Goal: Task Accomplishment & Management: Use online tool/utility

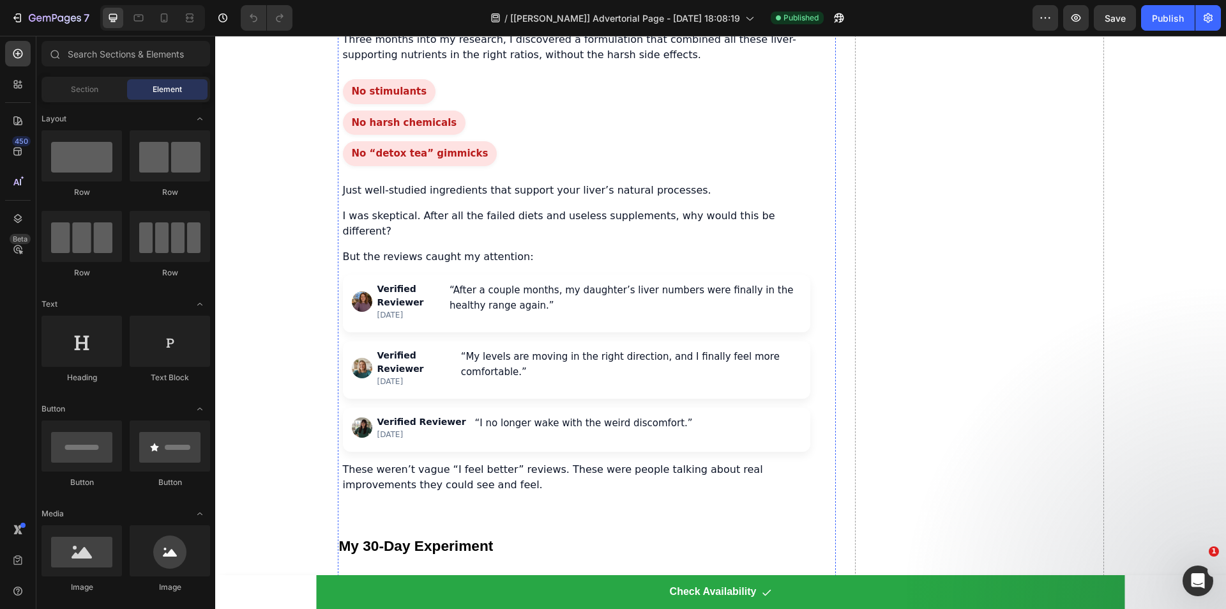
scroll to position [2938, 0]
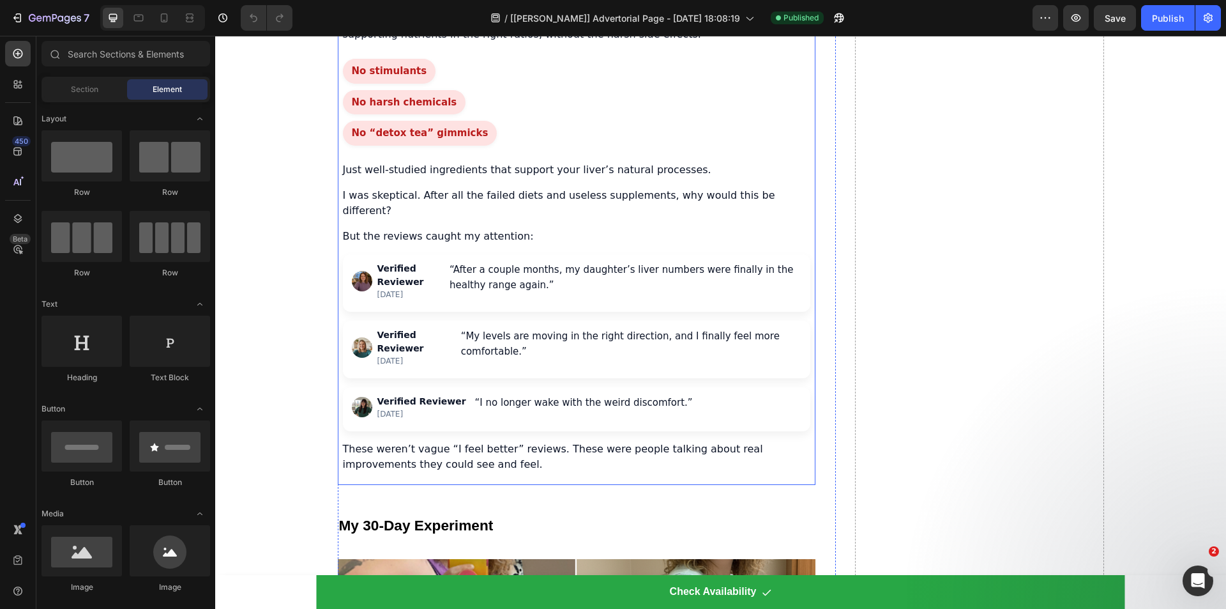
click at [519, 146] on div "No stimulants No harsh chemicals No “detox tea” gimmicks" at bounding box center [576, 102] width 467 height 87
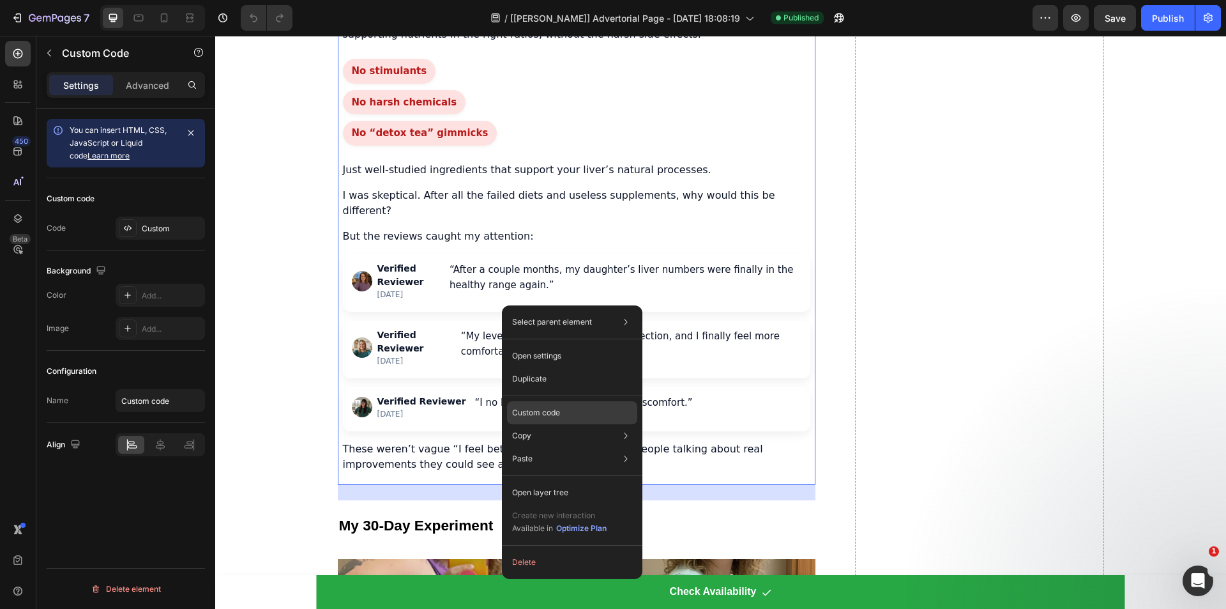
click at [531, 420] on div "Custom code" at bounding box center [572, 412] width 130 height 23
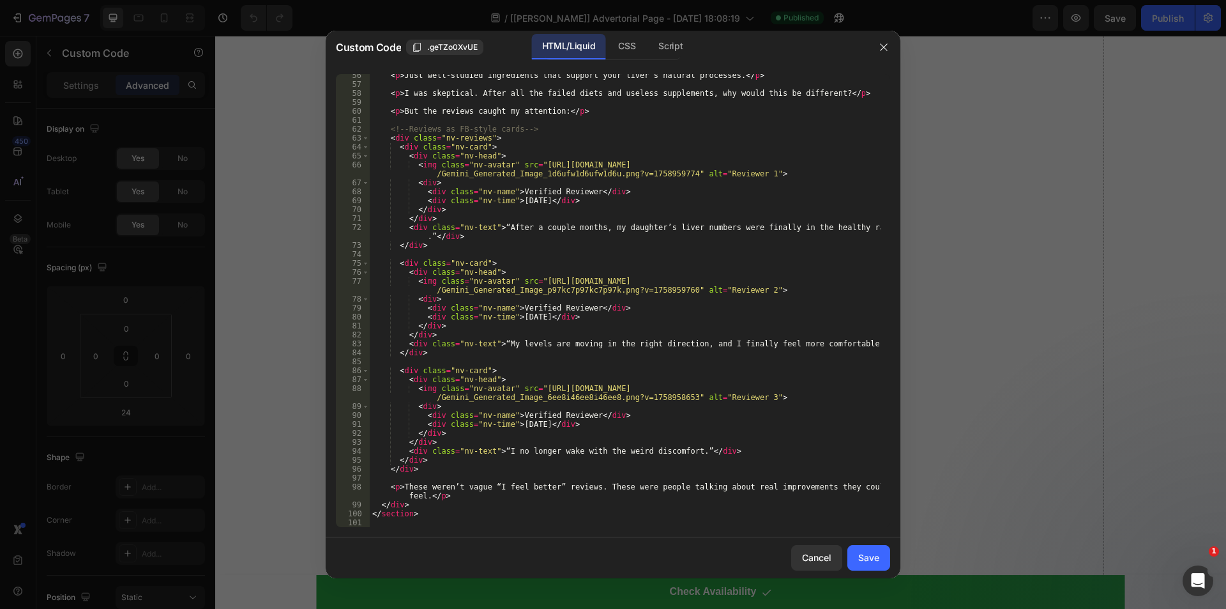
scroll to position [504, 0]
click at [626, 46] on div "CSS" at bounding box center [627, 47] width 38 height 26
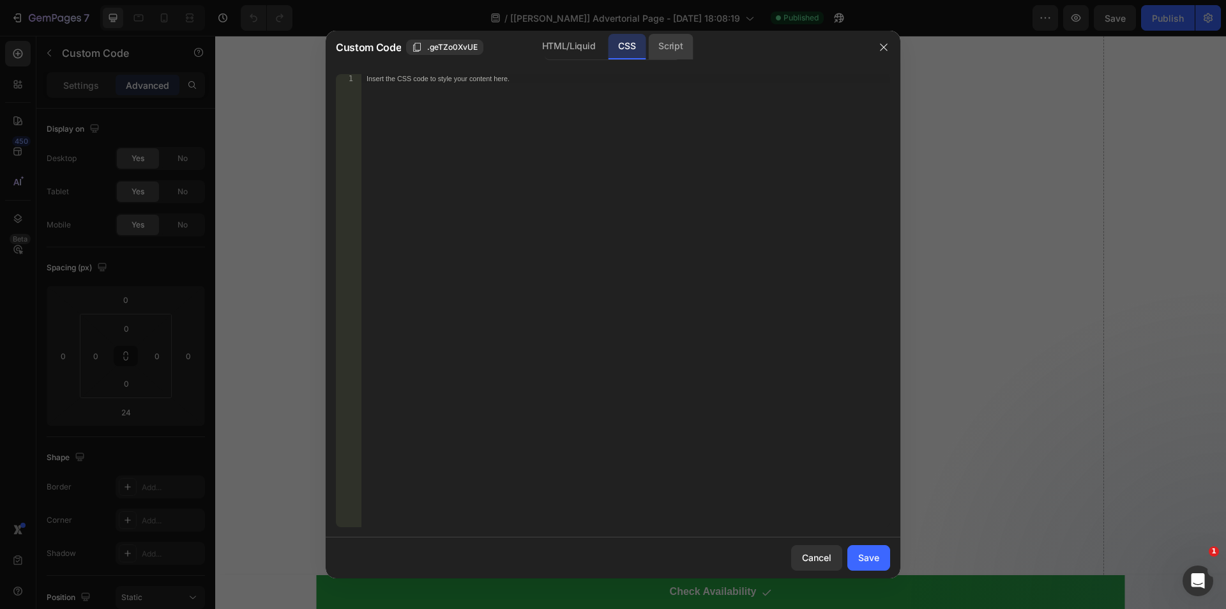
click at [664, 46] on div "Script" at bounding box center [670, 47] width 45 height 26
click at [971, 187] on div at bounding box center [613, 304] width 1226 height 609
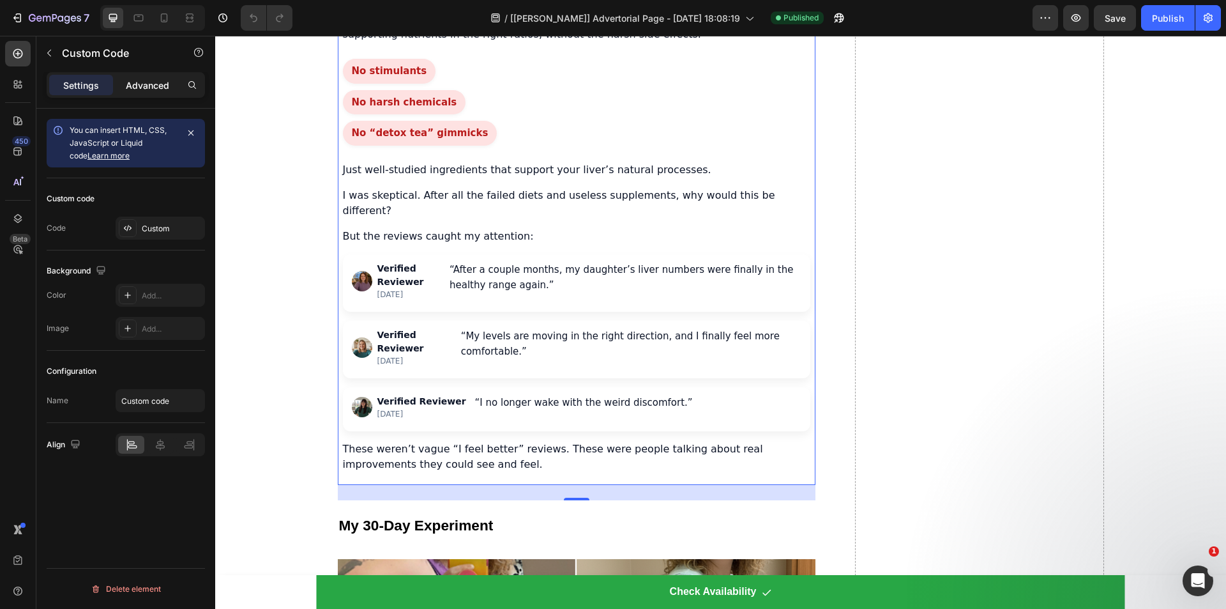
click at [151, 76] on div "Advanced" at bounding box center [148, 85] width 64 height 20
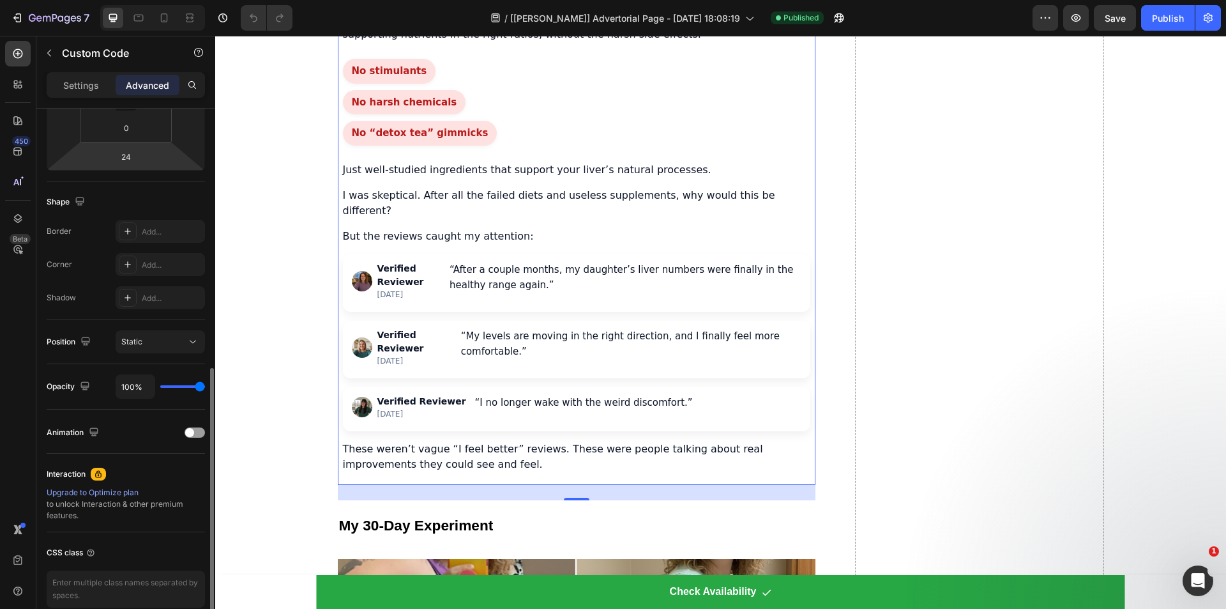
scroll to position [315, 0]
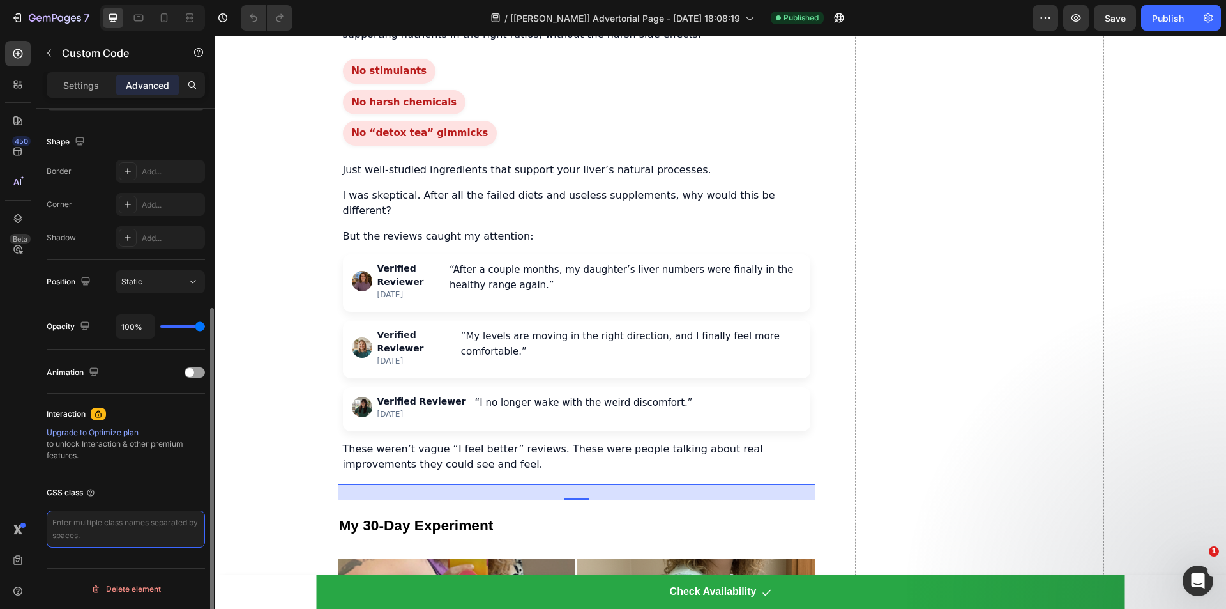
click at [103, 522] on textarea at bounding box center [126, 528] width 158 height 37
type textarea "start_sticky"
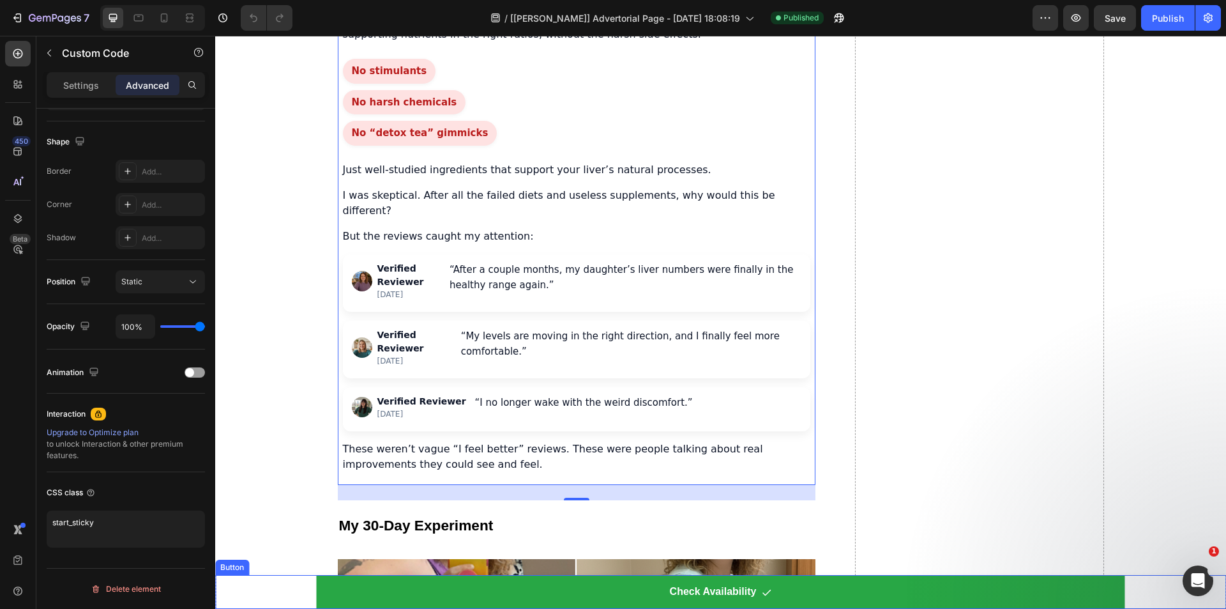
click at [291, 583] on div "Check Availability Button" at bounding box center [720, 592] width 1011 height 34
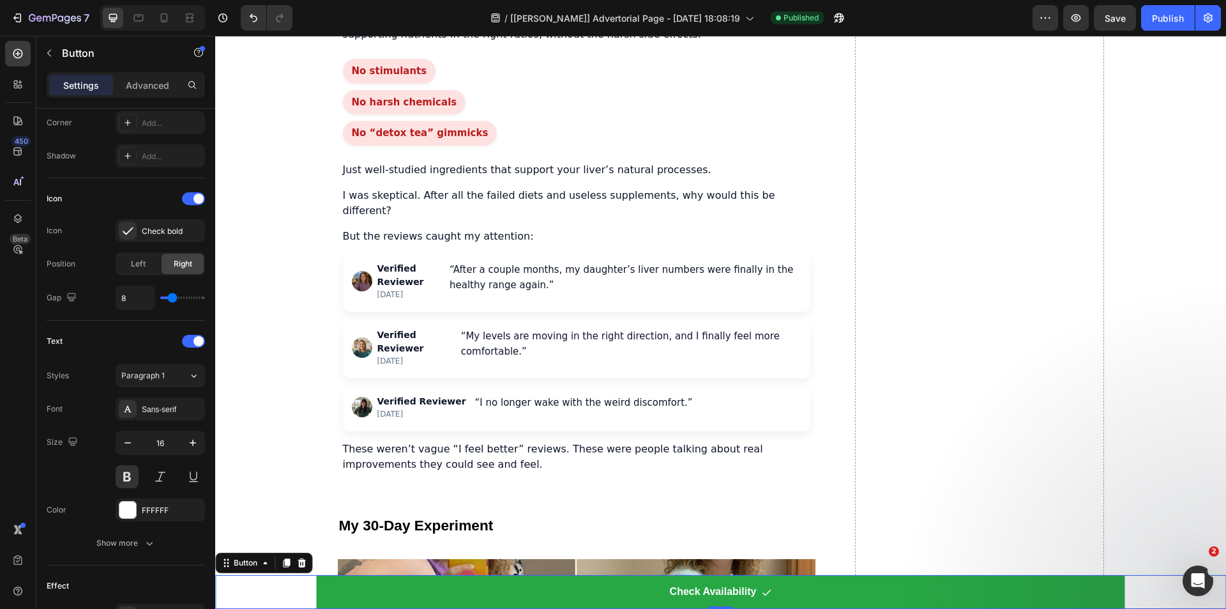
scroll to position [0, 0]
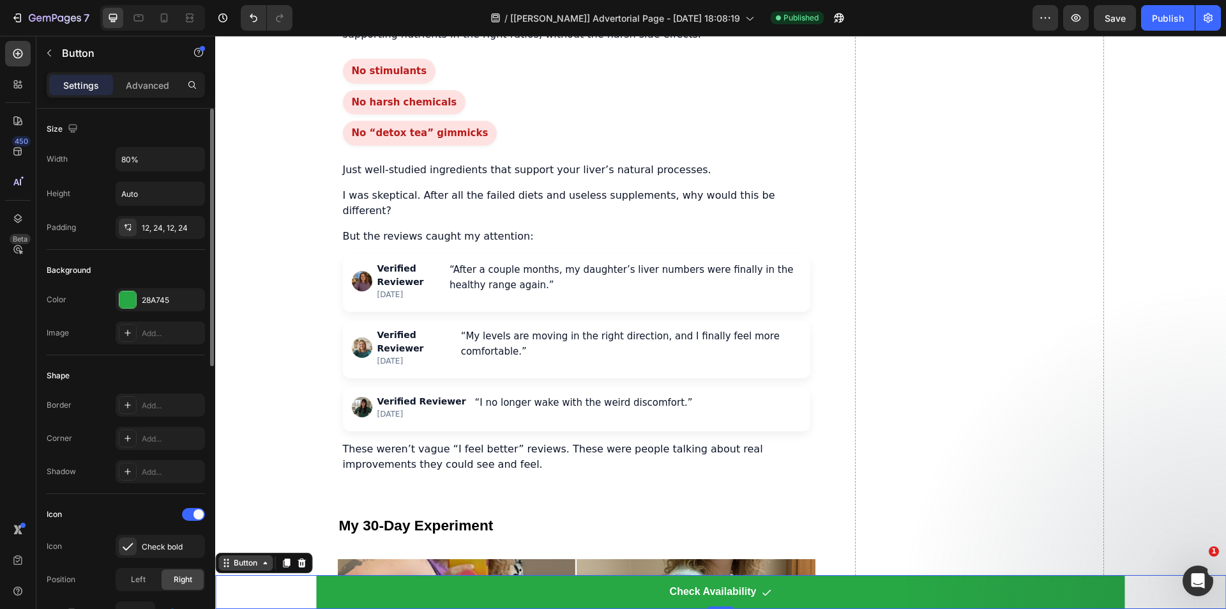
click at [247, 566] on div "Button" at bounding box center [245, 562] width 29 height 11
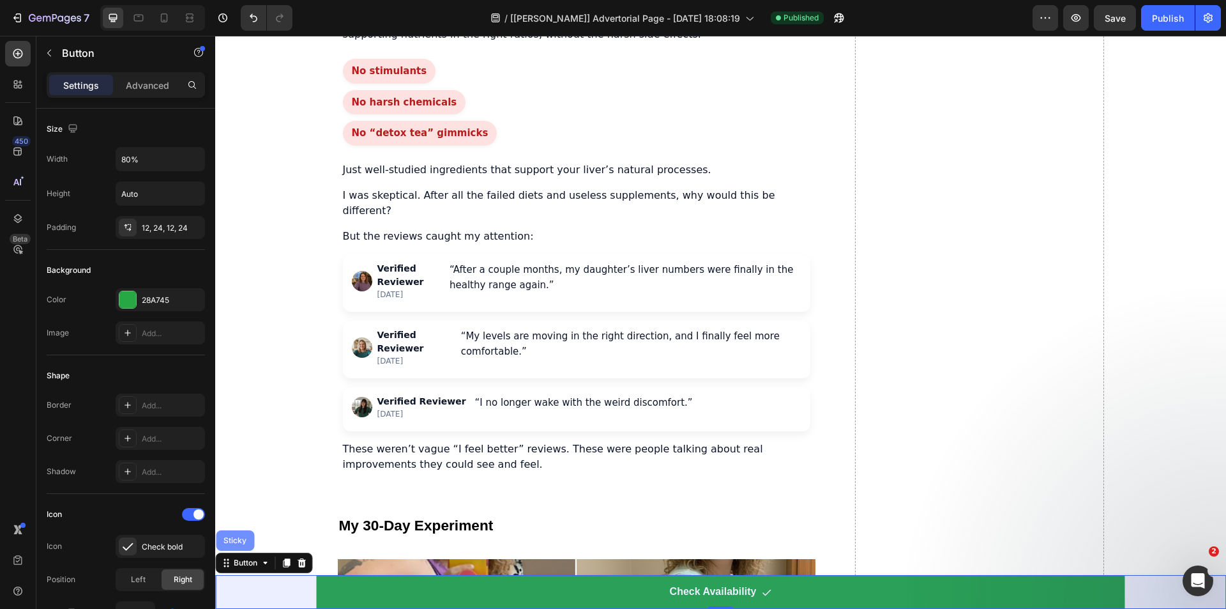
click at [234, 538] on div "Sticky" at bounding box center [235, 540] width 28 height 8
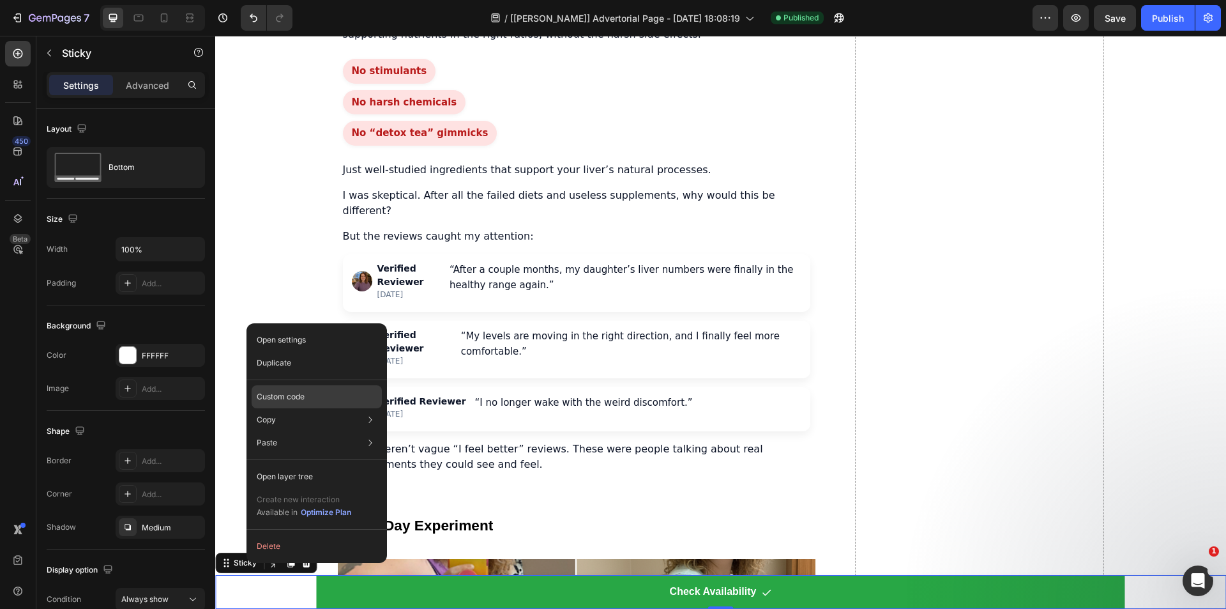
click at [287, 399] on p "Custom code" at bounding box center [281, 396] width 48 height 11
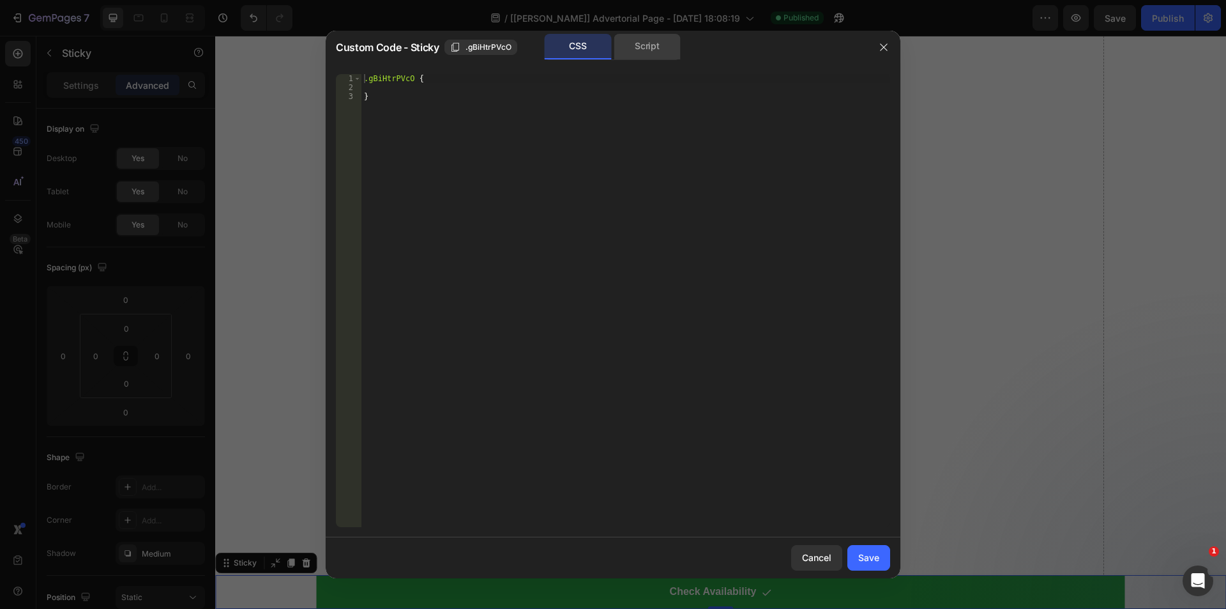
drag, startPoint x: 655, startPoint y: 50, endPoint x: 602, endPoint y: 117, distance: 85.0
click at [654, 50] on div "Script" at bounding box center [647, 47] width 67 height 26
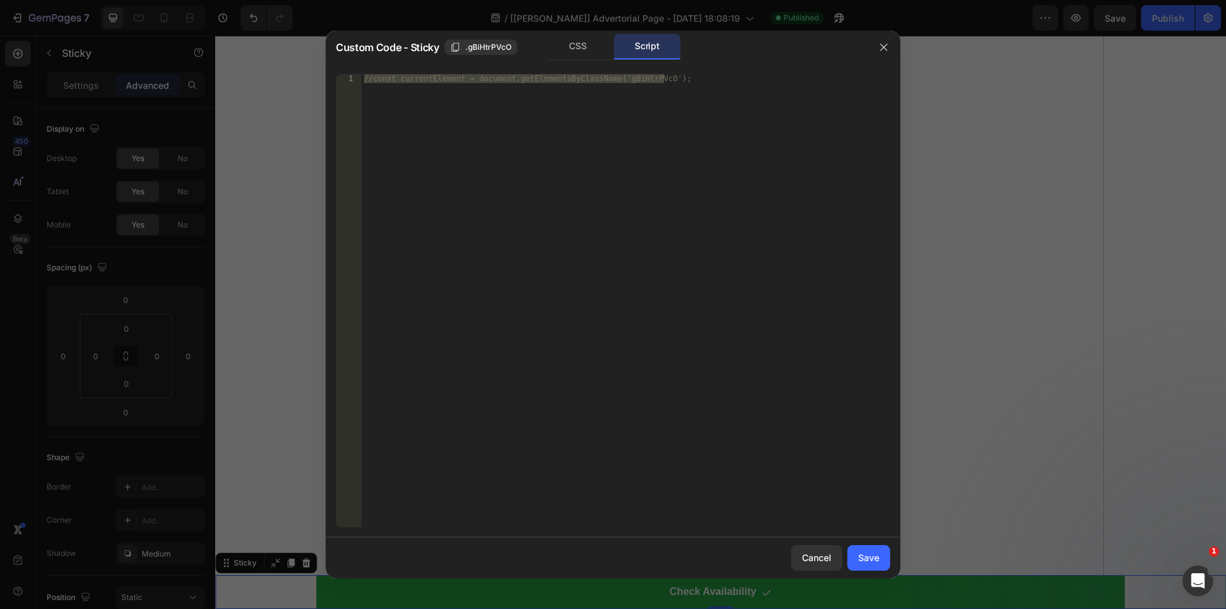
click at [585, 136] on div "//const currentElement = document.getElementsByClassName('gBiHtrPVcO');" at bounding box center [625, 300] width 529 height 453
paste textarea "})"
type textarea "})"
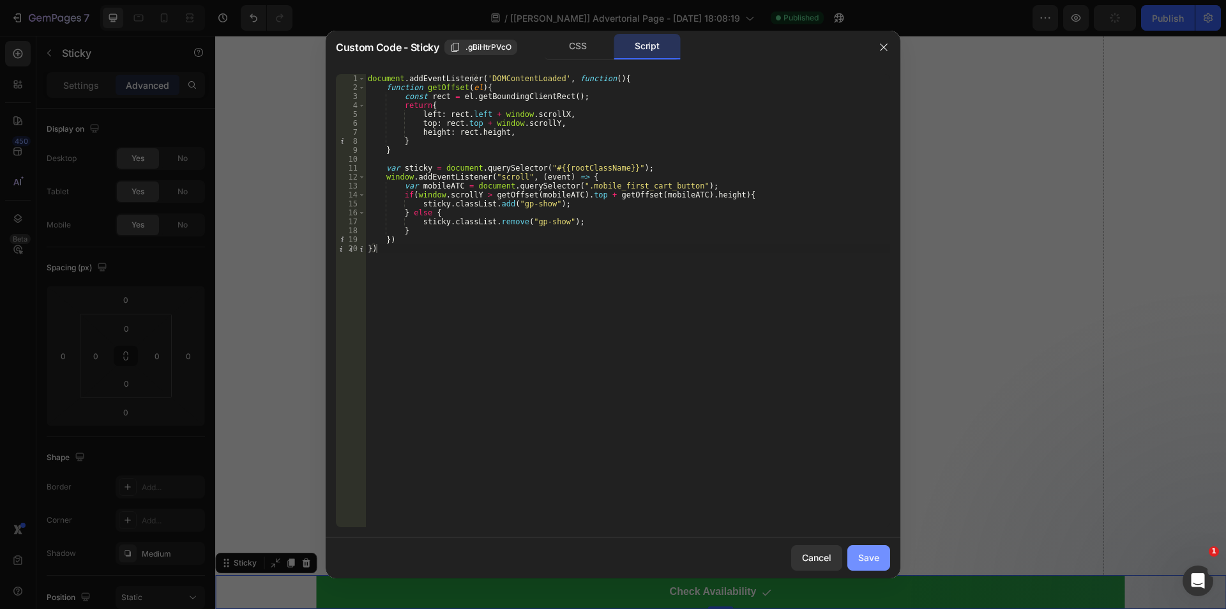
click at [863, 558] on div "Save" at bounding box center [868, 557] width 21 height 13
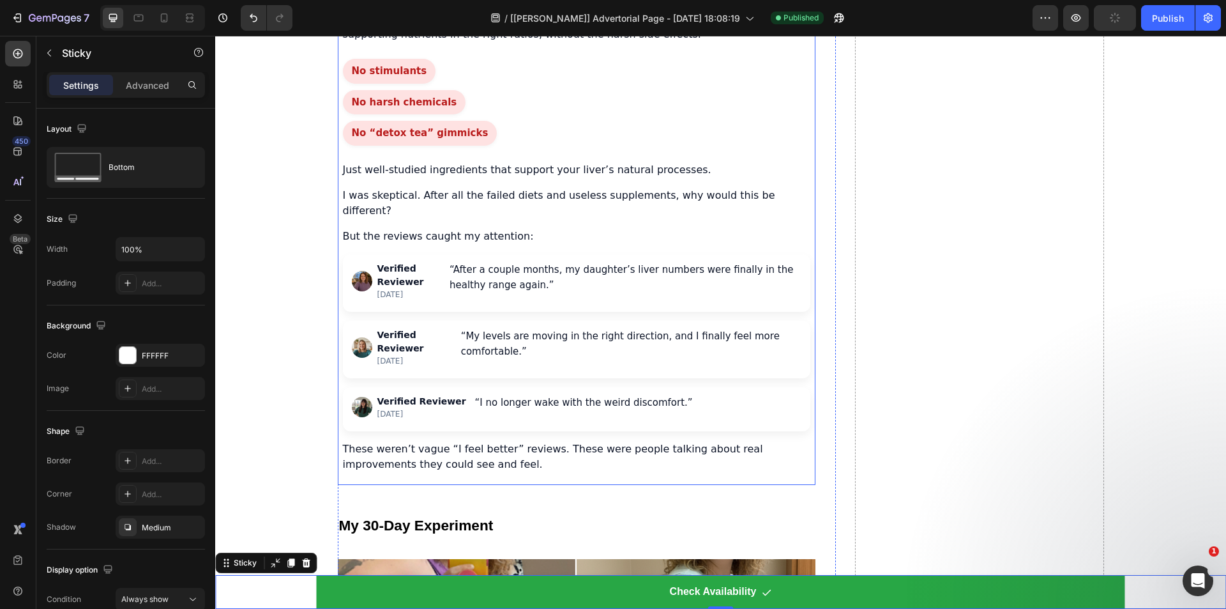
click at [500, 146] on div "No stimulants No harsh chemicals No “detox tea” gimmicks" at bounding box center [576, 102] width 467 height 87
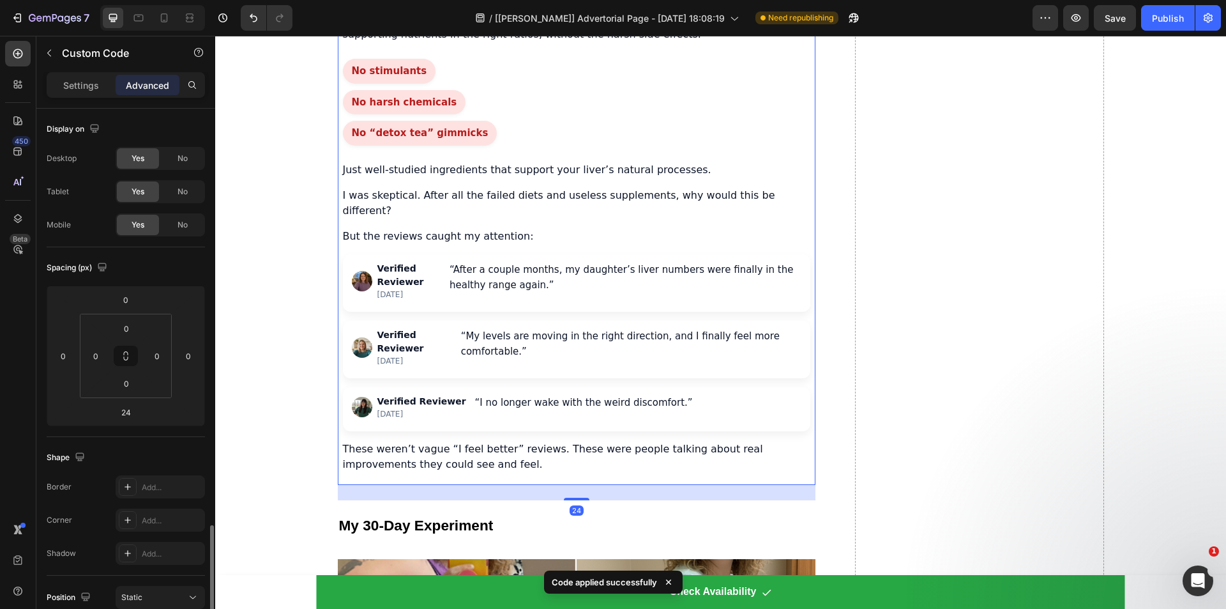
scroll to position [255, 0]
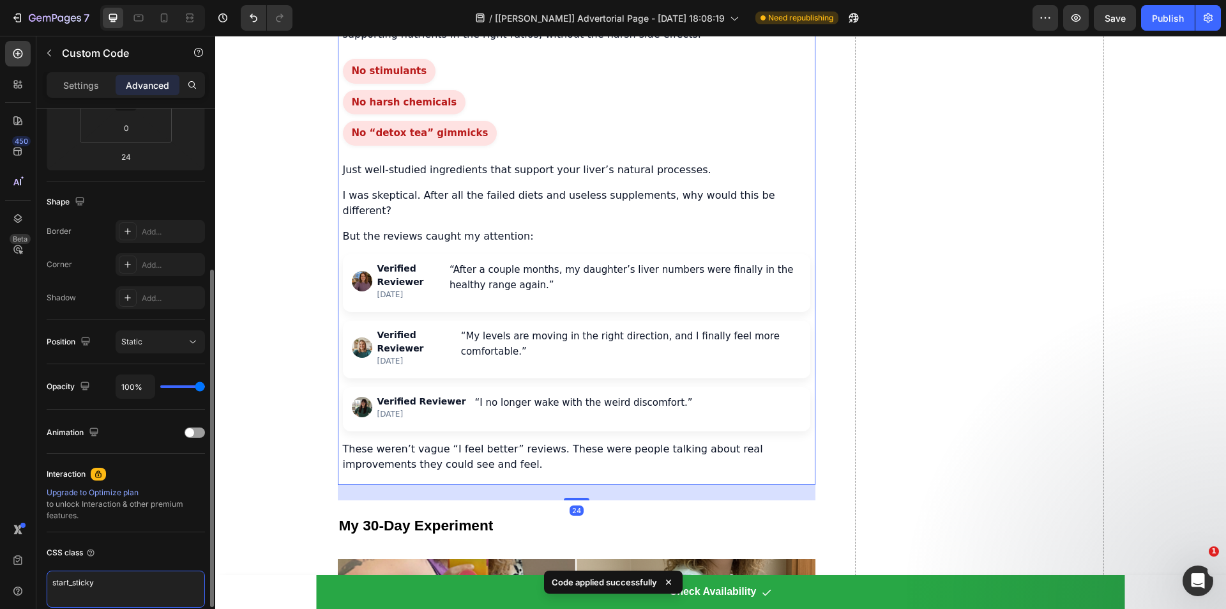
click at [73, 586] on textarea "start_sticky" at bounding box center [126, 588] width 158 height 37
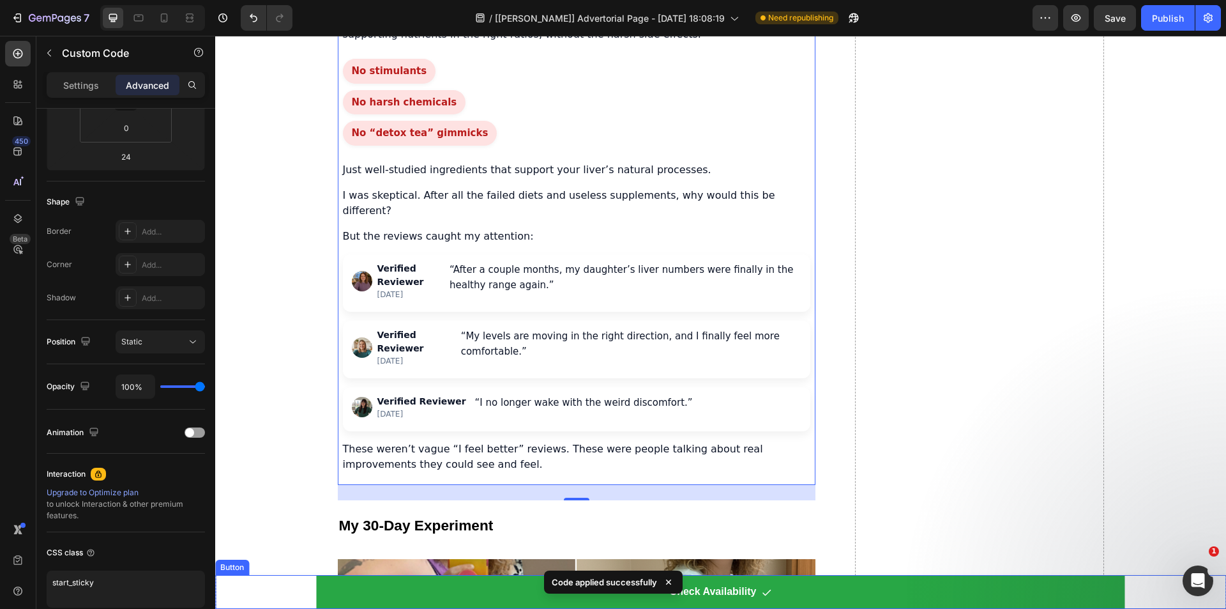
click at [291, 589] on div "Check Availability Button" at bounding box center [720, 592] width 1011 height 34
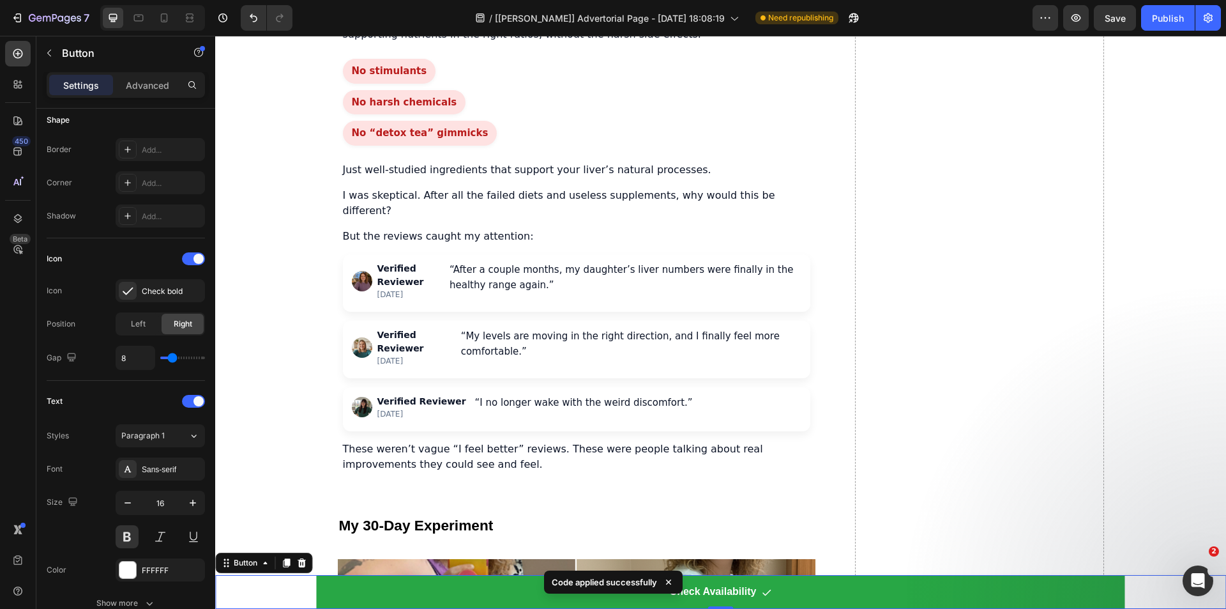
scroll to position [0, 0]
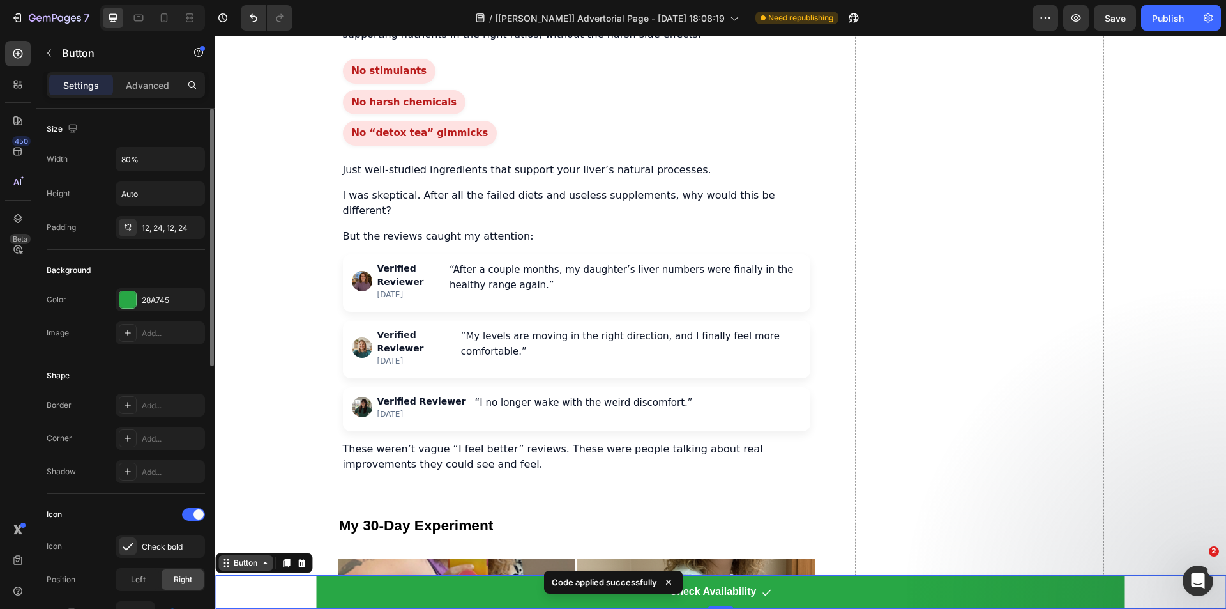
click at [225, 561] on icon at bounding box center [226, 563] width 10 height 10
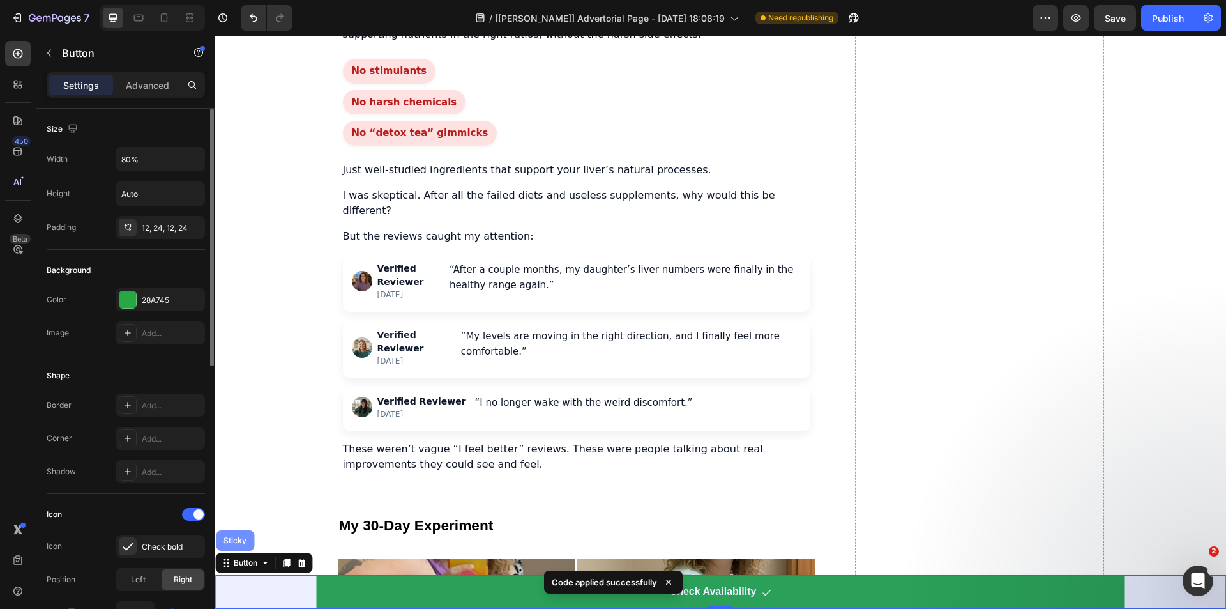
click at [227, 538] on div "Sticky" at bounding box center [235, 540] width 28 height 8
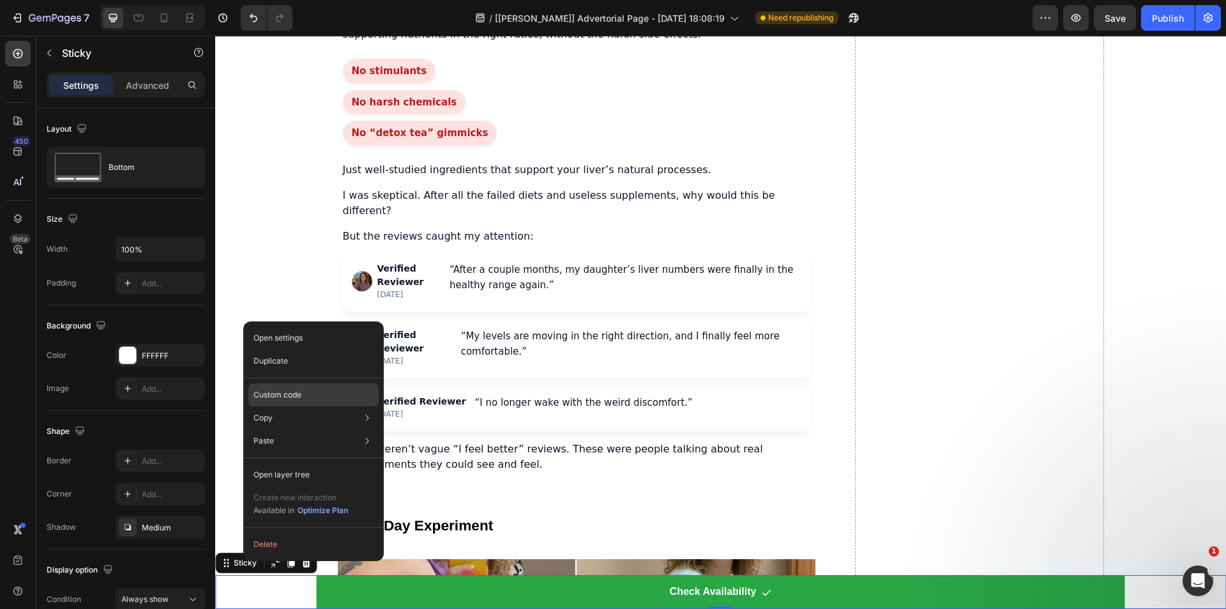
click at [272, 391] on p "Custom code" at bounding box center [278, 394] width 48 height 11
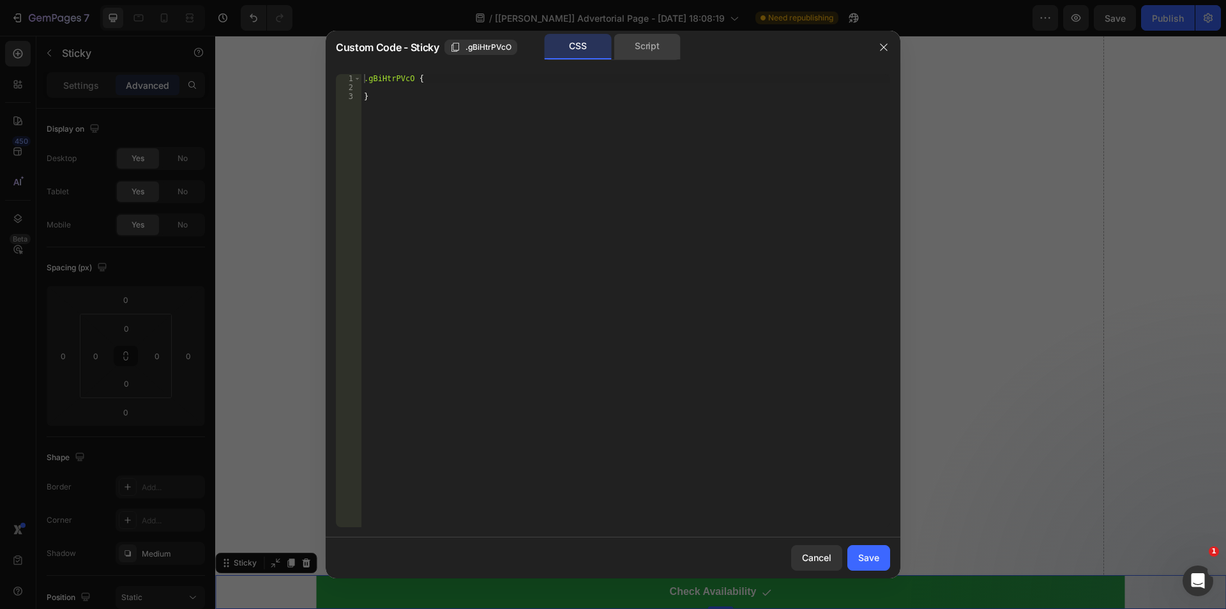
click at [649, 47] on div "Script" at bounding box center [647, 47] width 67 height 26
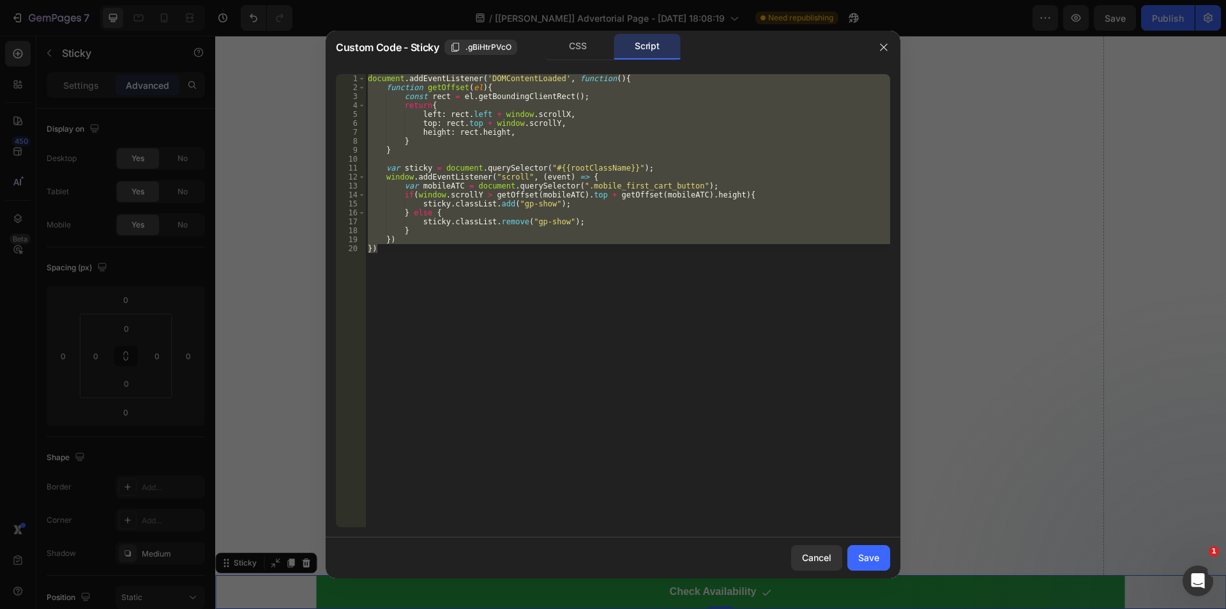
click at [652, 174] on div "document . addEventListener ( 'DOMContentLoaded' , function ( ) { function getO…" at bounding box center [627, 300] width 525 height 453
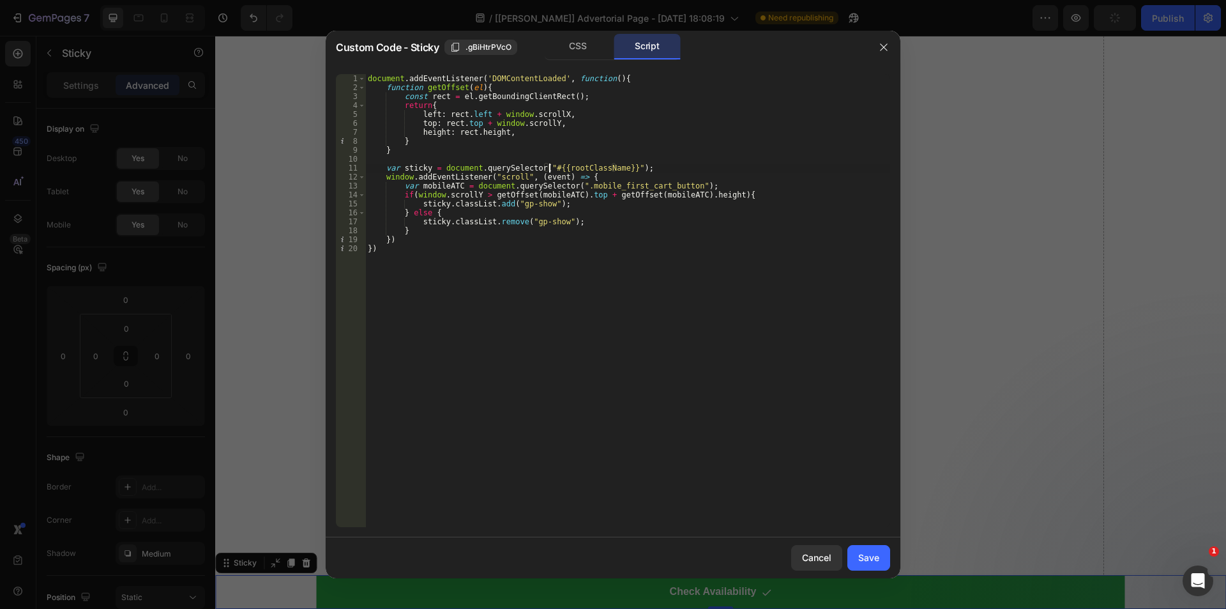
click at [548, 167] on div "document . addEventListener ( 'DOMContentLoaded' , function ( ) { function getO…" at bounding box center [627, 309] width 525 height 471
click at [547, 167] on div "document . addEventListener ( 'DOMContentLoaded' , function ( ) { function getO…" at bounding box center [627, 309] width 525 height 471
click at [620, 175] on div "document . addEventListener ( 'DOMContentLoaded' , function ( ) { function getO…" at bounding box center [627, 309] width 525 height 471
drag, startPoint x: 575, startPoint y: 185, endPoint x: 674, endPoint y: 188, distance: 99.7
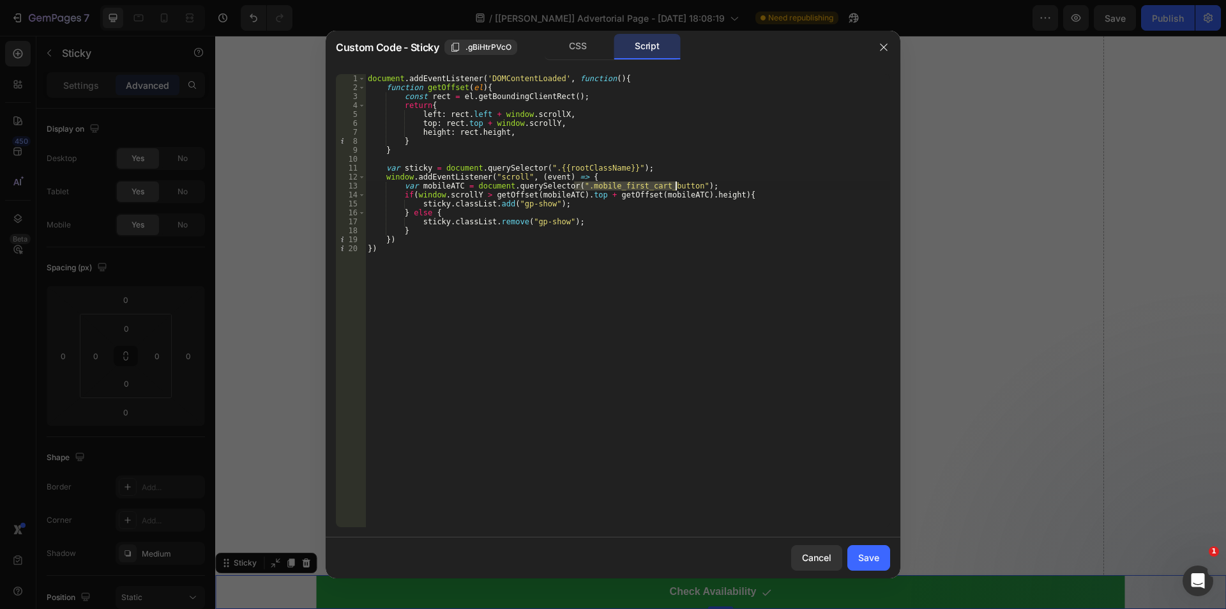
click at [674, 188] on div "document . addEventListener ( 'DOMContentLoaded' , function ( ) { function getO…" at bounding box center [627, 309] width 525 height 471
paste textarea "start_sticky"
click at [430, 185] on div "document . addEventListener ( 'DOMContentLoaded' , function ( ) { function getO…" at bounding box center [627, 309] width 525 height 471
type textarea "var mobileATC = document.querySelector(".start_sticky");"
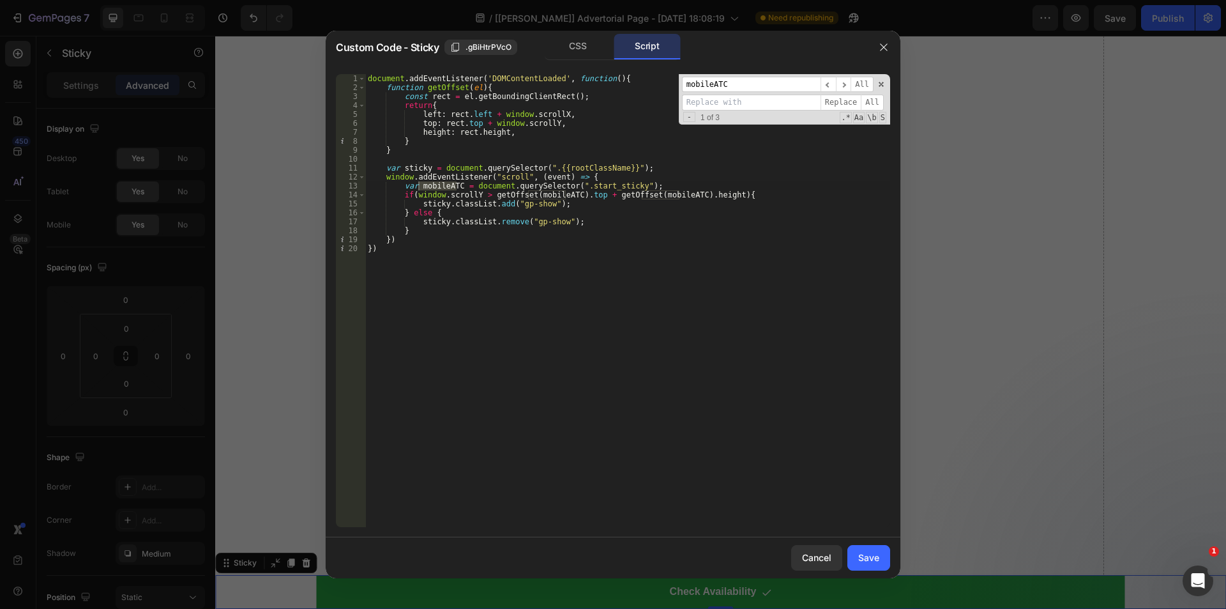
click at [735, 102] on input at bounding box center [751, 103] width 139 height 16
paste input "start_sticky"
type input "start_sticky"
click at [870, 102] on span "All" at bounding box center [872, 103] width 23 height 16
click at [776, 282] on div "document . addEventListener ( 'DOMContentLoaded' , function ( ) { function getO…" at bounding box center [627, 309] width 525 height 471
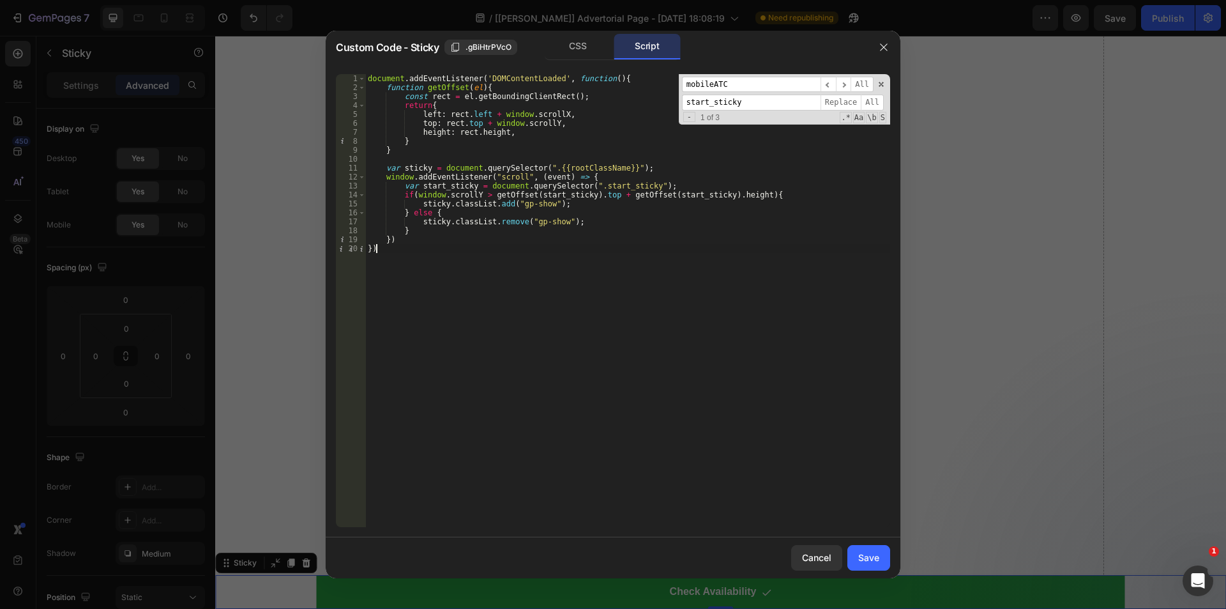
scroll to position [0, 0]
drag, startPoint x: 510, startPoint y: 202, endPoint x: 541, endPoint y: 204, distance: 30.7
click at [541, 204] on div "document . addEventListener ( 'DOMContentLoaded' , function ( ) { function getO…" at bounding box center [627, 309] width 525 height 471
type textarea "sticky.classList.add("gp-show");"
type input "gp-show"
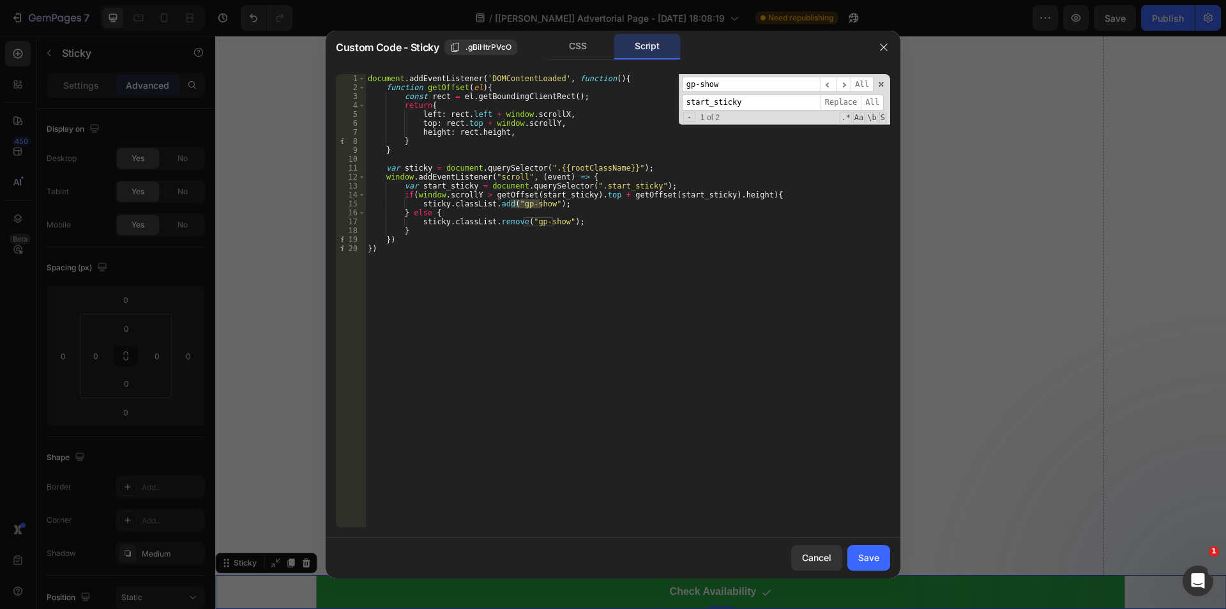
click at [757, 102] on input "start_sticky" at bounding box center [751, 103] width 139 height 16
type input "active"
click at [876, 101] on span "All" at bounding box center [872, 103] width 23 height 16
click at [658, 243] on div "document . addEventListener ( 'DOMContentLoaded' , function ( ) { function getO…" at bounding box center [627, 309] width 525 height 471
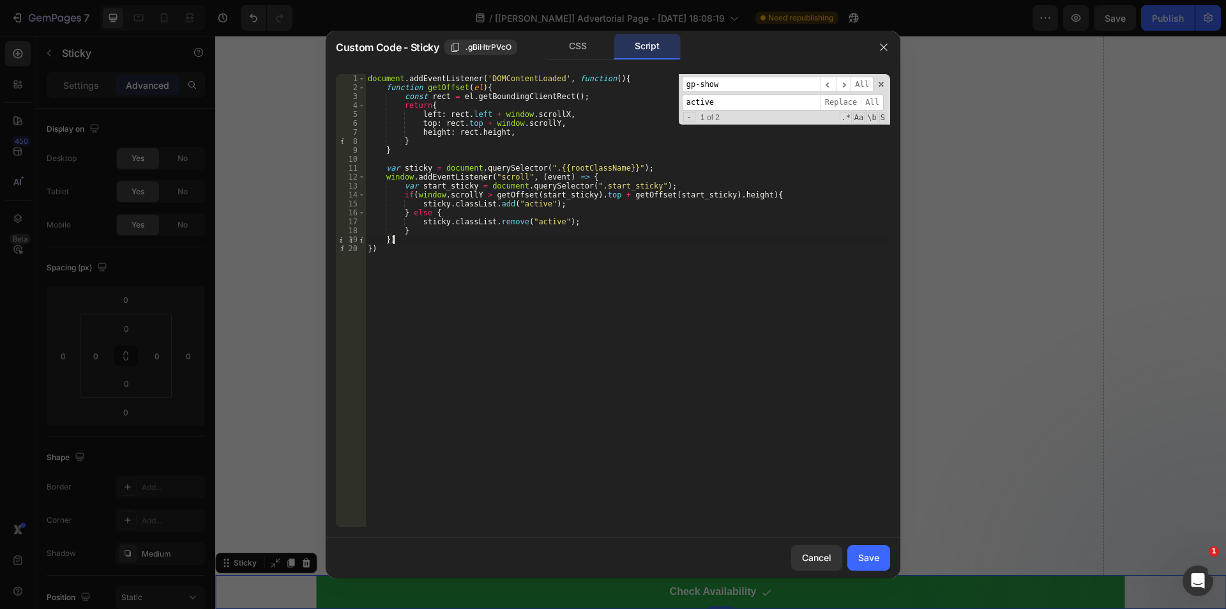
click at [880, 89] on div "gp-show ​ ​ All active Replace All - 1 of 2 .* Aa \b S" at bounding box center [784, 99] width 211 height 51
click at [881, 83] on span at bounding box center [881, 84] width 9 height 9
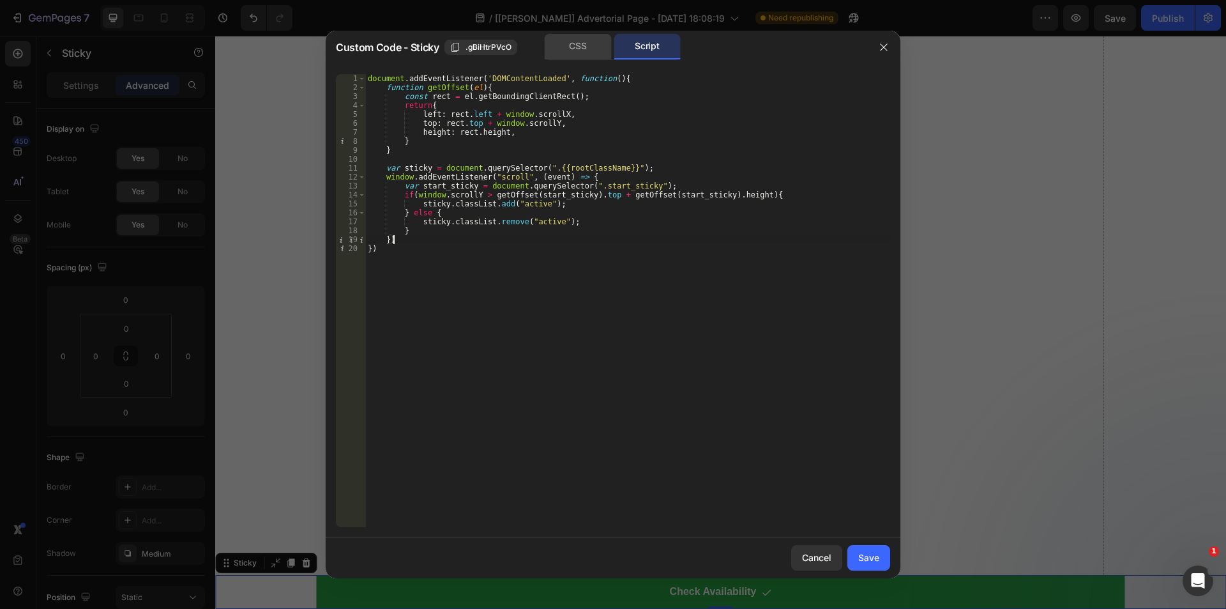
click at [589, 52] on div "CSS" at bounding box center [578, 47] width 67 height 26
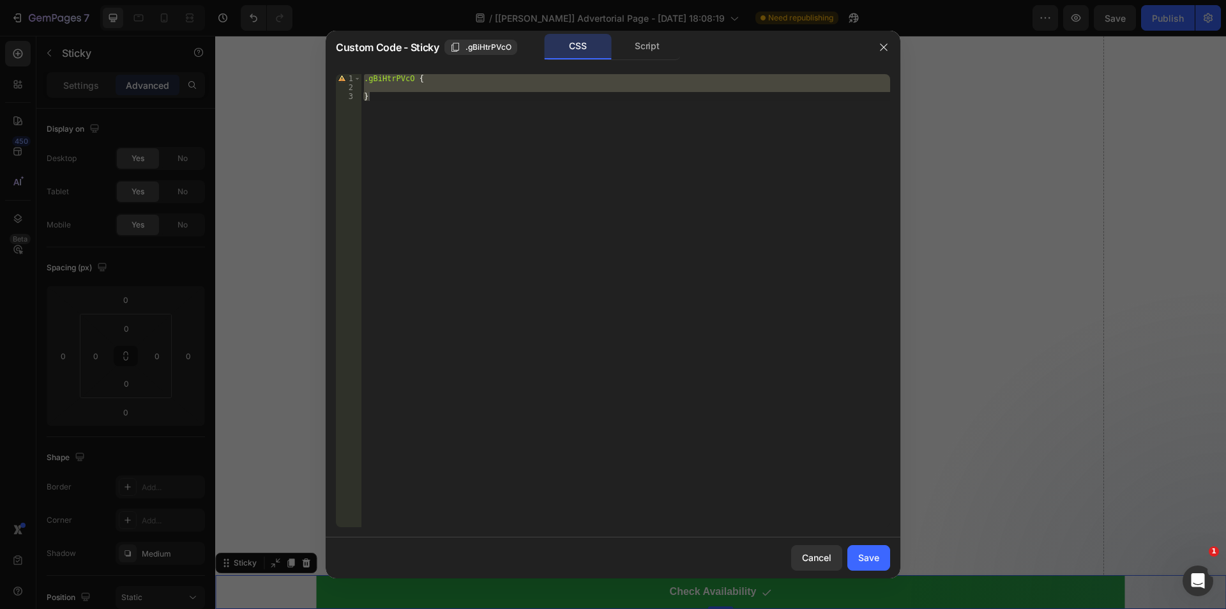
click at [466, 123] on div ".gBiHtrPVcO { } gp-show ​ ​ All active Replace All - 1 of 2 .* Aa \b S" at bounding box center [625, 300] width 529 height 453
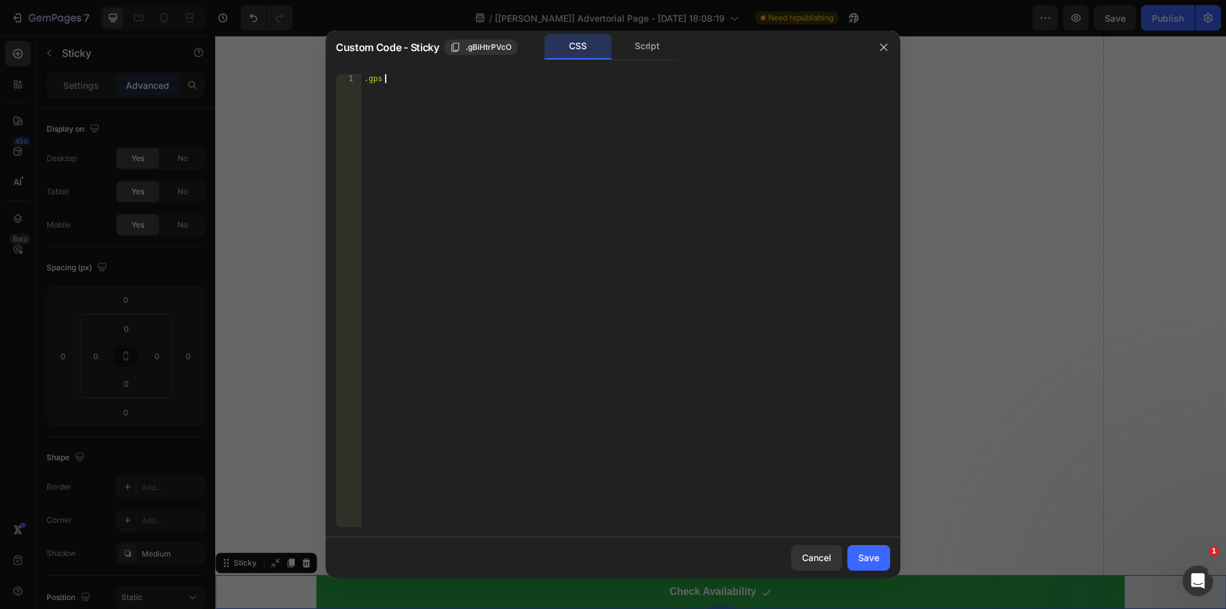
scroll to position [0, 1]
click at [466, 44] on span ".gBiHtrPVcO" at bounding box center [489, 47] width 46 height 11
click at [402, 80] on div ".gps ." at bounding box center [625, 309] width 529 height 471
paste textarea ".gBiHtrPVcO"
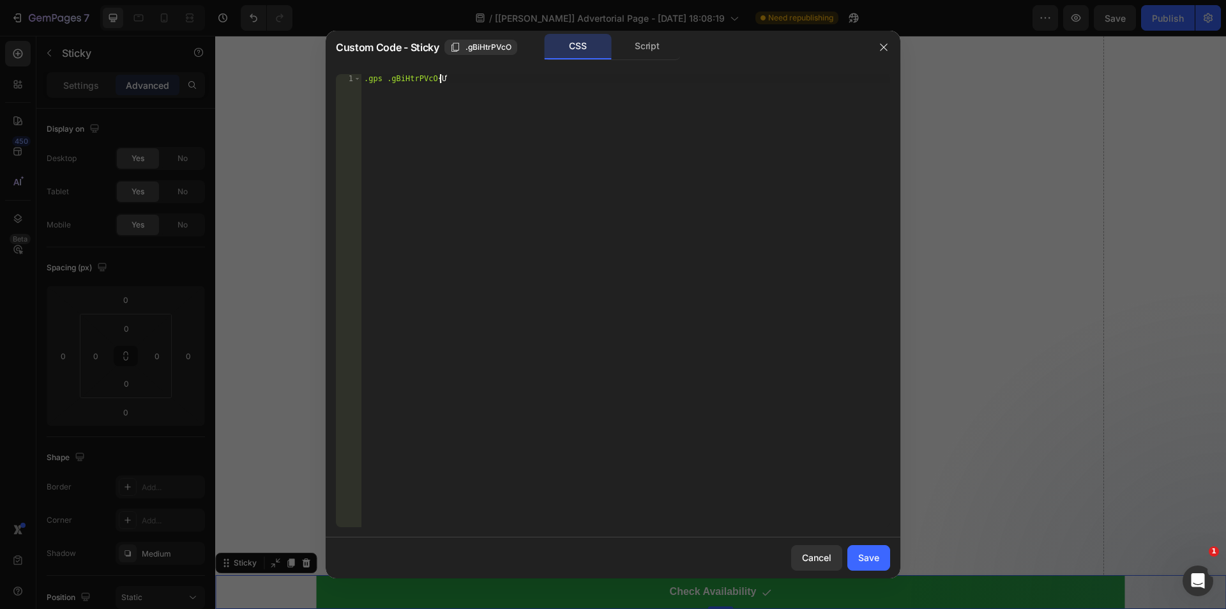
type textarea ".gps .gBiHtrPVcO{}"
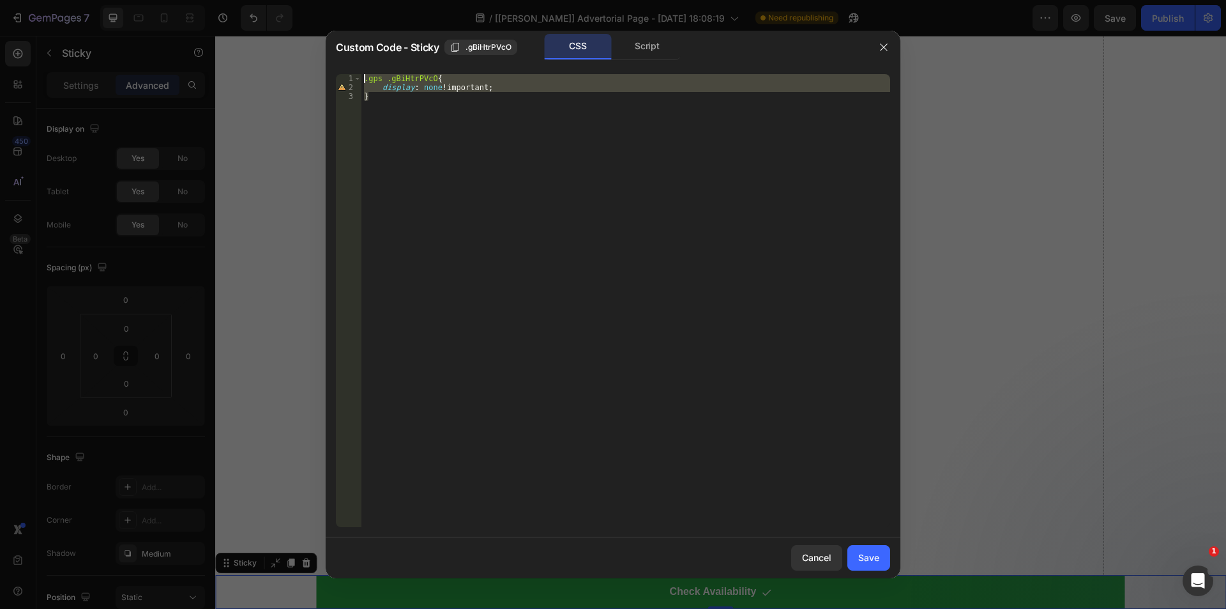
drag, startPoint x: 374, startPoint y: 97, endPoint x: 361, endPoint y: 79, distance: 22.9
click at [361, 79] on div "display: none !; 1 2 3 .gps .gBiHtrPVcO { display : none !important ; } gp-show…" at bounding box center [613, 300] width 554 height 453
click at [466, 131] on div ".gps .gBiHtrPVcO { display : none !important ; } gp-show ​ ​ All active Replace…" at bounding box center [625, 300] width 529 height 453
type textarea "}"
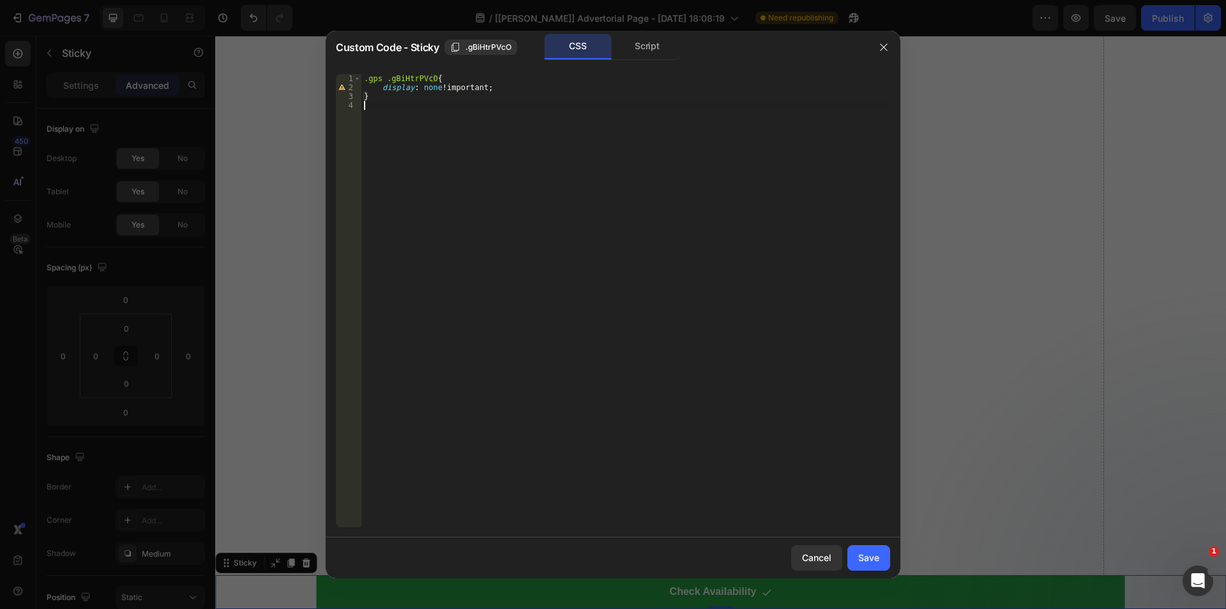
paste textarea "}"
click at [433, 106] on div ".gps .gBiHtrPVcO { display : none !important ; } .gps .gBiHtrPVcO { display : n…" at bounding box center [625, 309] width 529 height 471
click at [425, 111] on div ".gps .gBiHtrPVcO { display : none !important ; } .gps .gBiHtrPVcO.active { disp…" at bounding box center [625, 309] width 529 height 471
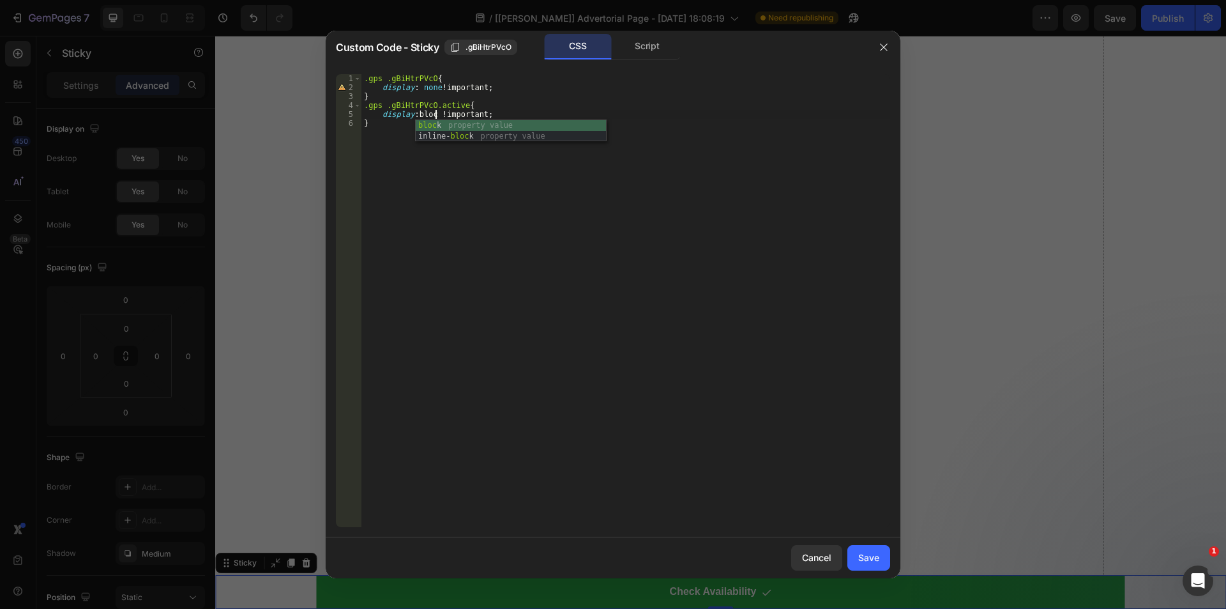
scroll to position [0, 6]
click at [611, 255] on div ".gps .gBiHtrPVcO { display : none !important ; } .gps .gBiHtrPVcO.active { disp…" at bounding box center [625, 309] width 529 height 471
click at [659, 50] on div "Script" at bounding box center [647, 47] width 67 height 26
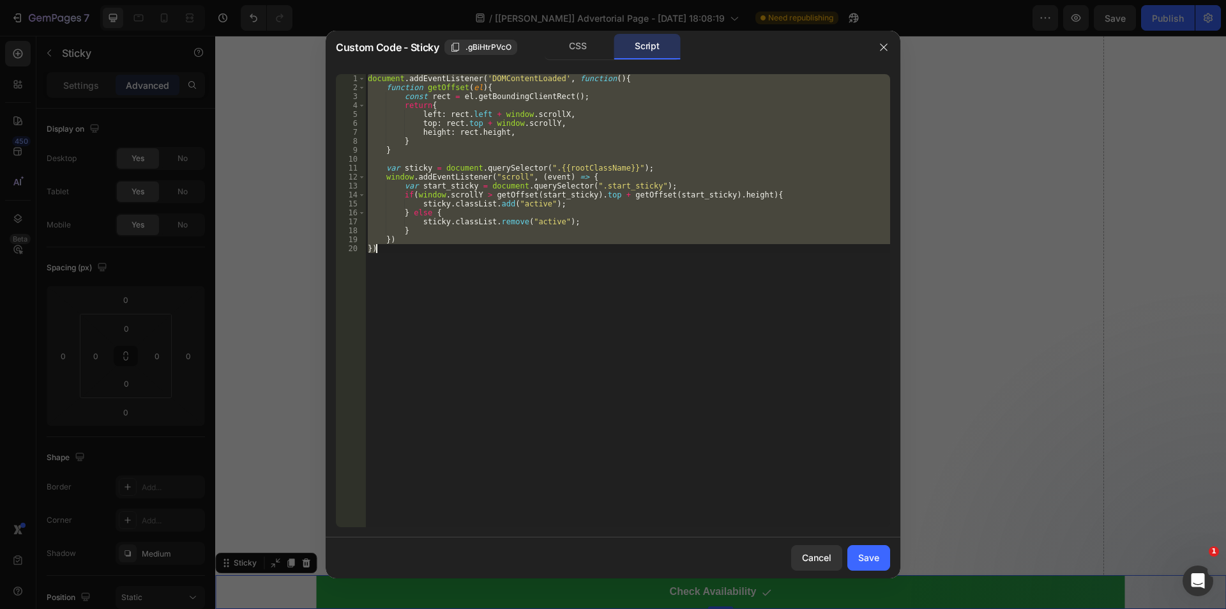
click at [595, 254] on div "document . addEventListener ( 'DOMContentLoaded' , function ( ) { function getO…" at bounding box center [627, 300] width 525 height 453
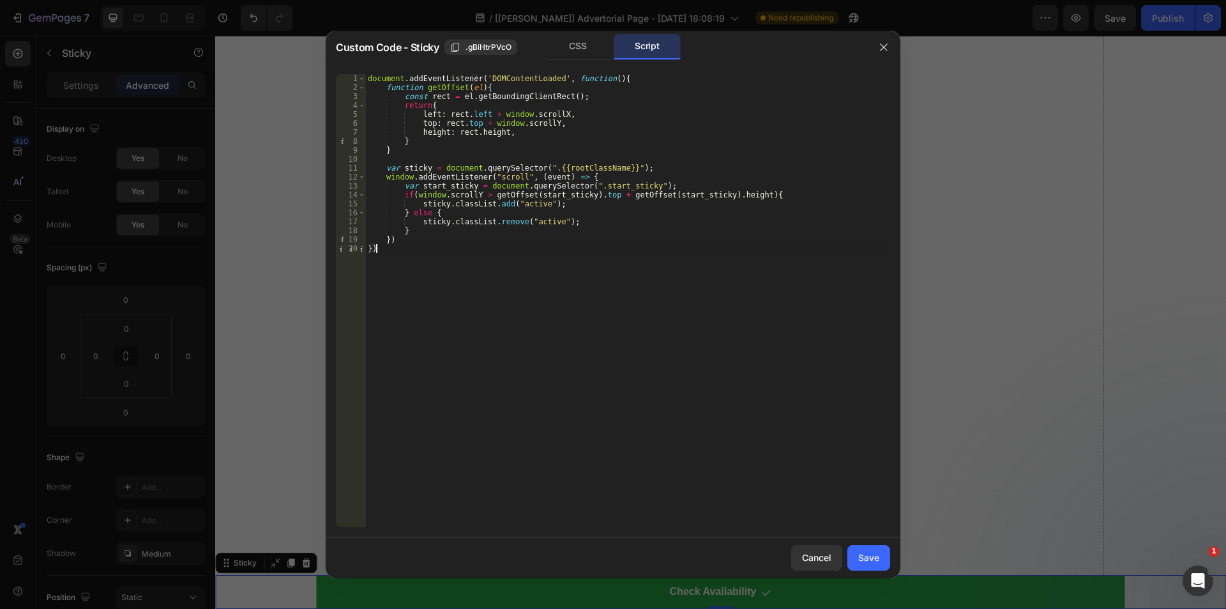
click at [420, 257] on div "document . addEventListener ( 'DOMContentLoaded' , function ( ) { function getO…" at bounding box center [627, 309] width 525 height 471
type textarea "}) })"
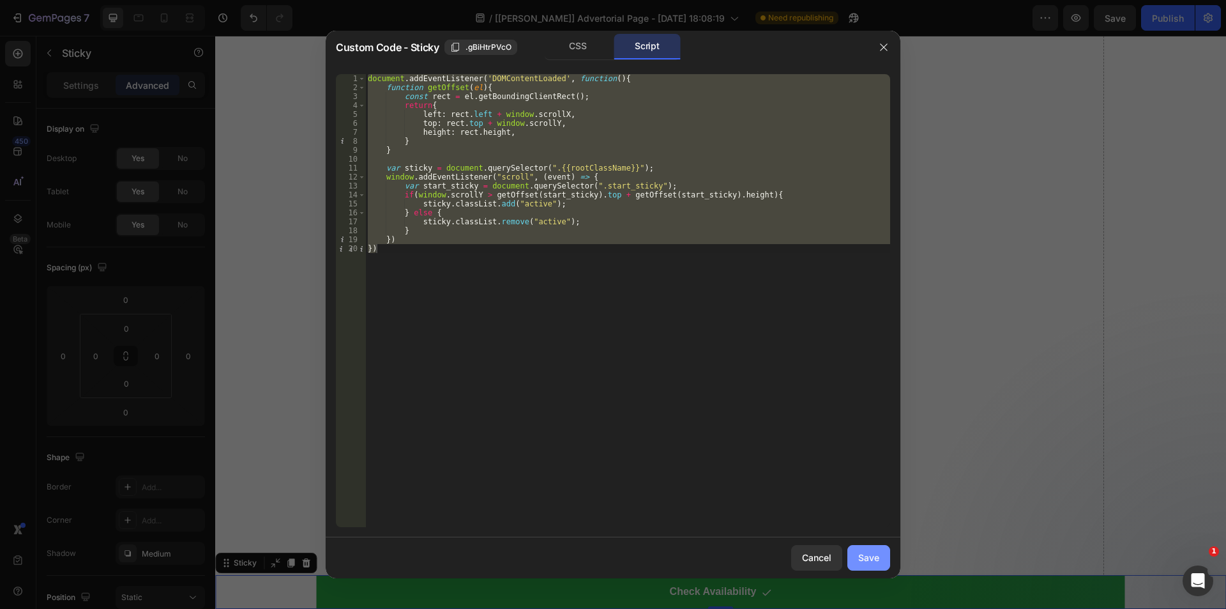
drag, startPoint x: 868, startPoint y: 555, endPoint x: 620, endPoint y: 471, distance: 261.7
click at [868, 555] on div "Save" at bounding box center [868, 557] width 21 height 13
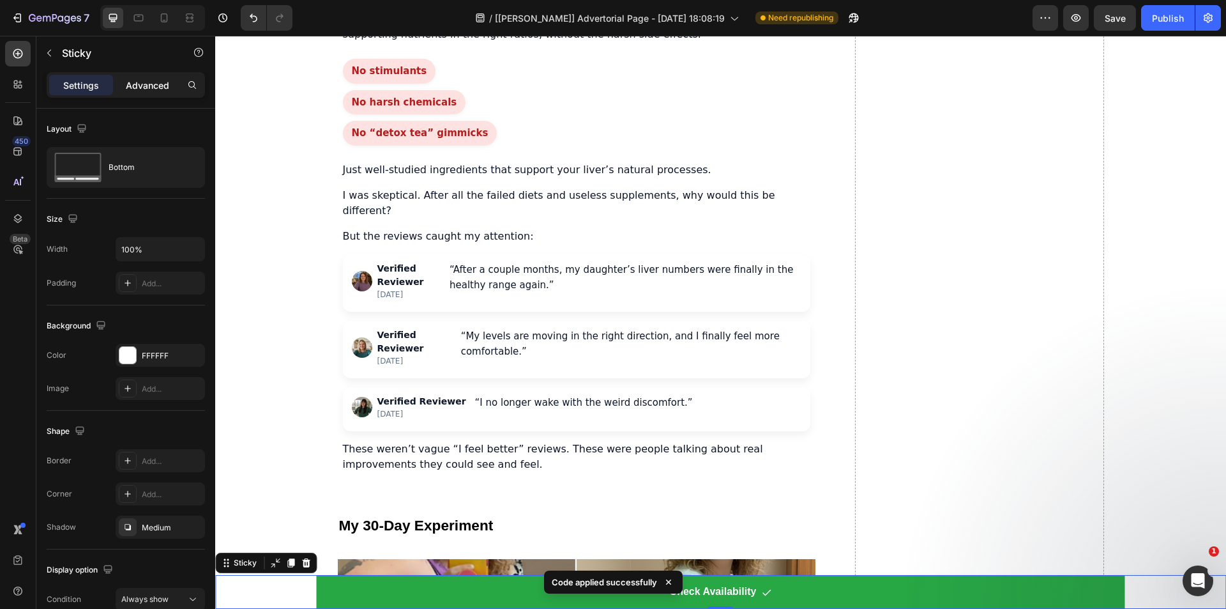
click at [149, 88] on p "Advanced" at bounding box center [147, 85] width 43 height 13
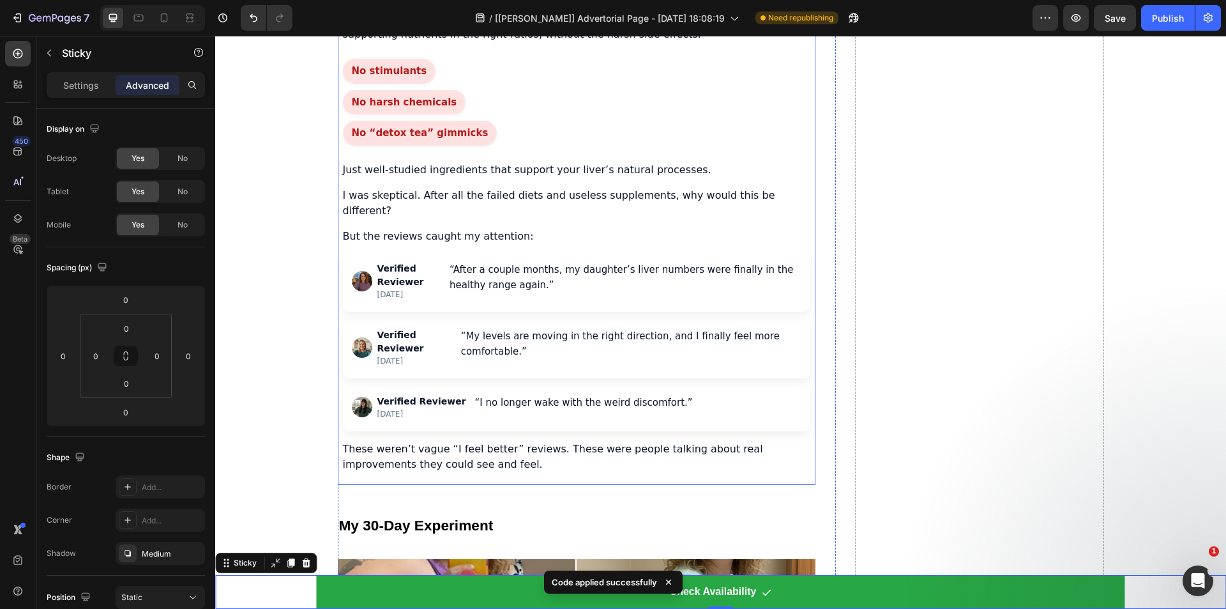
click at [492, 146] on div "No stimulants No harsh chemicals No “detox tea” gimmicks" at bounding box center [576, 102] width 467 height 87
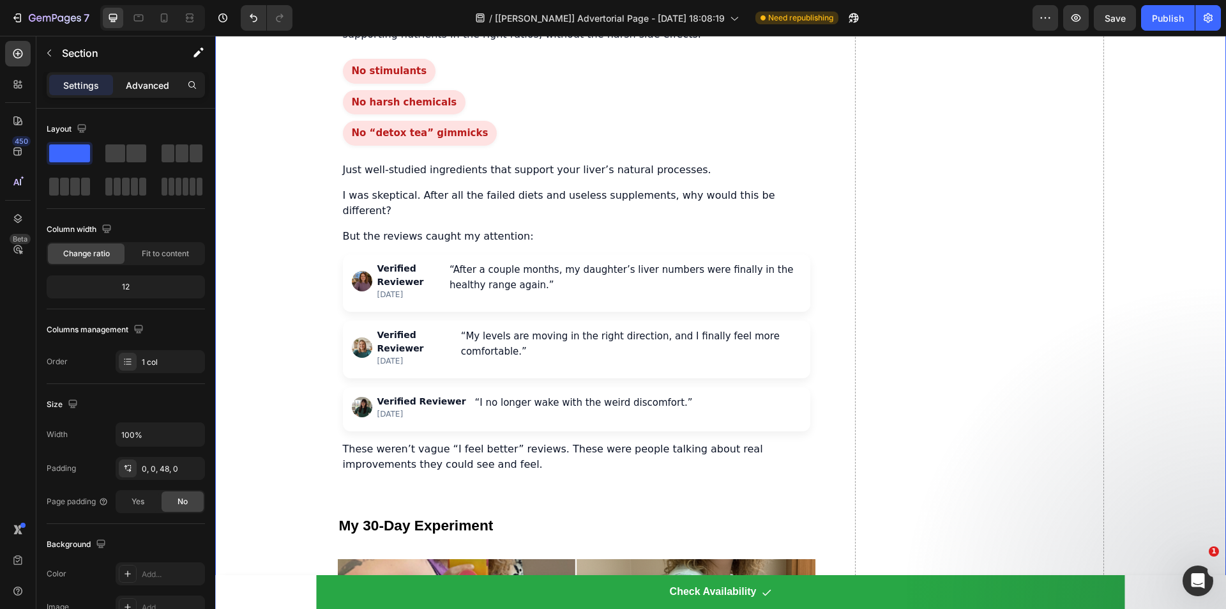
click at [151, 86] on p "Advanced" at bounding box center [147, 85] width 43 height 13
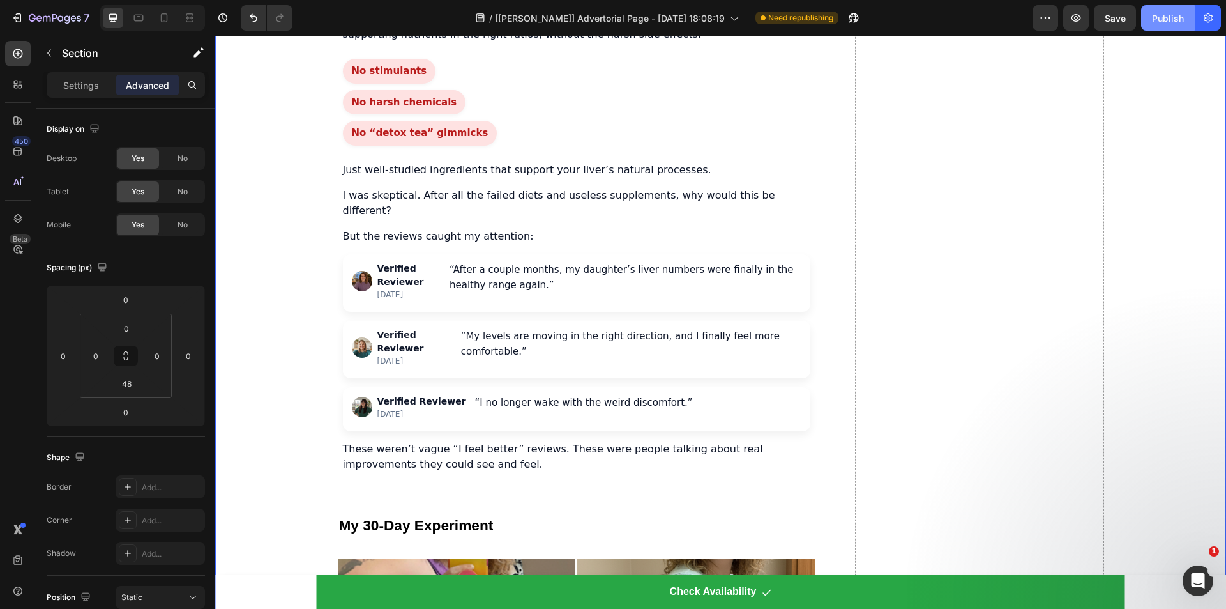
click at [1158, 22] on div "Publish" at bounding box center [1168, 17] width 32 height 13
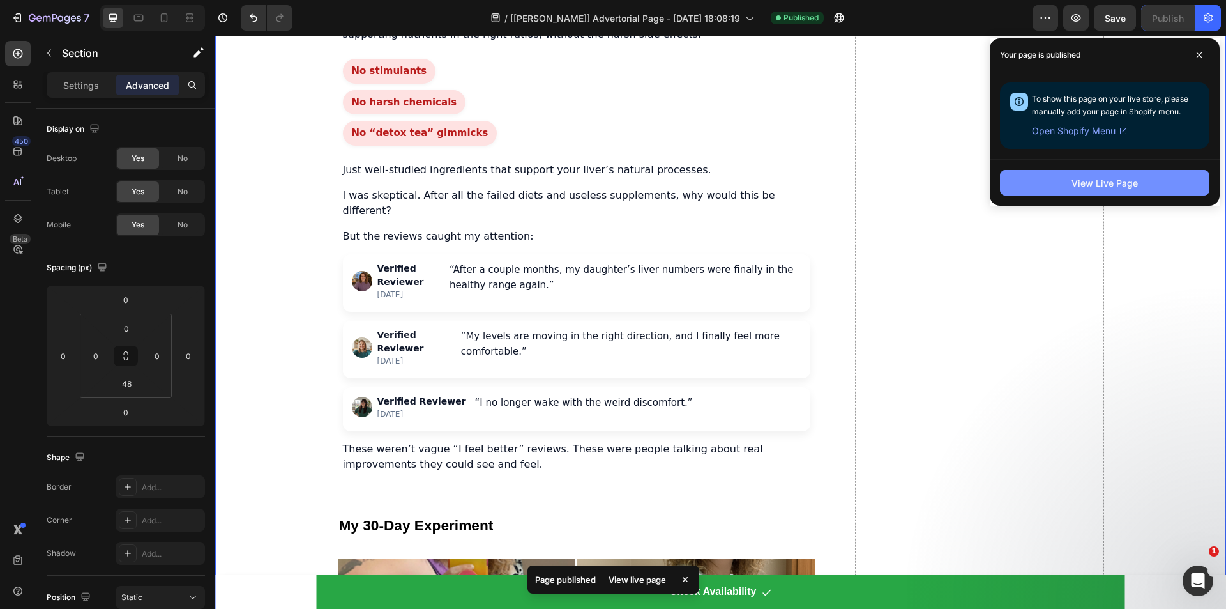
click at [1052, 182] on button "View Live Page" at bounding box center [1104, 183] width 209 height 26
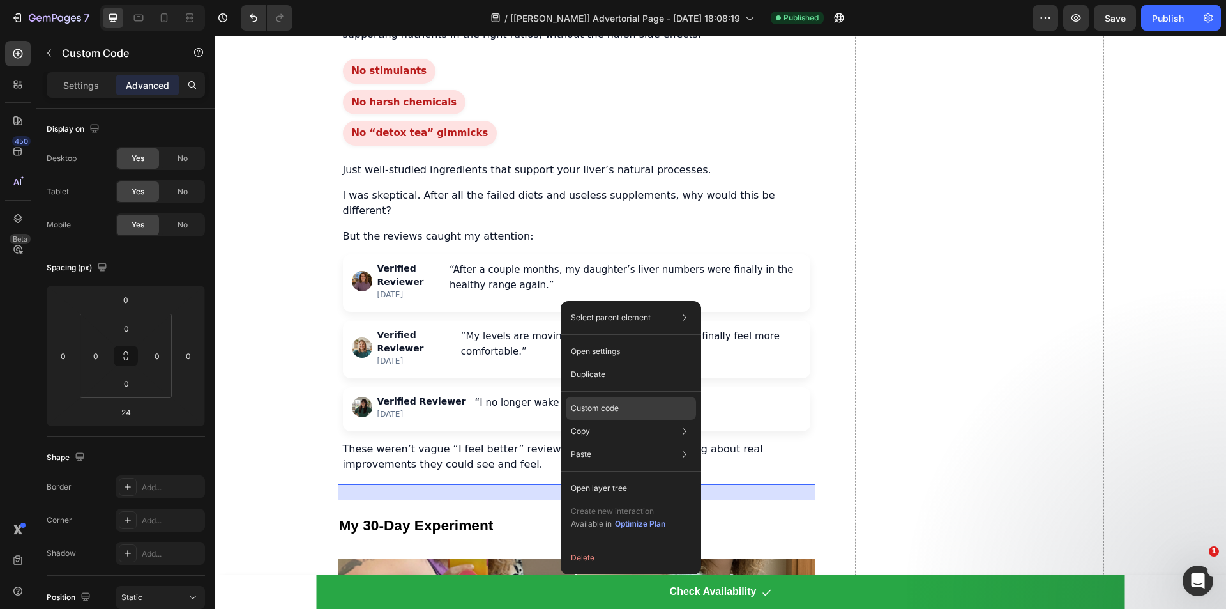
click at [600, 406] on p "Custom code" at bounding box center [595, 407] width 48 height 11
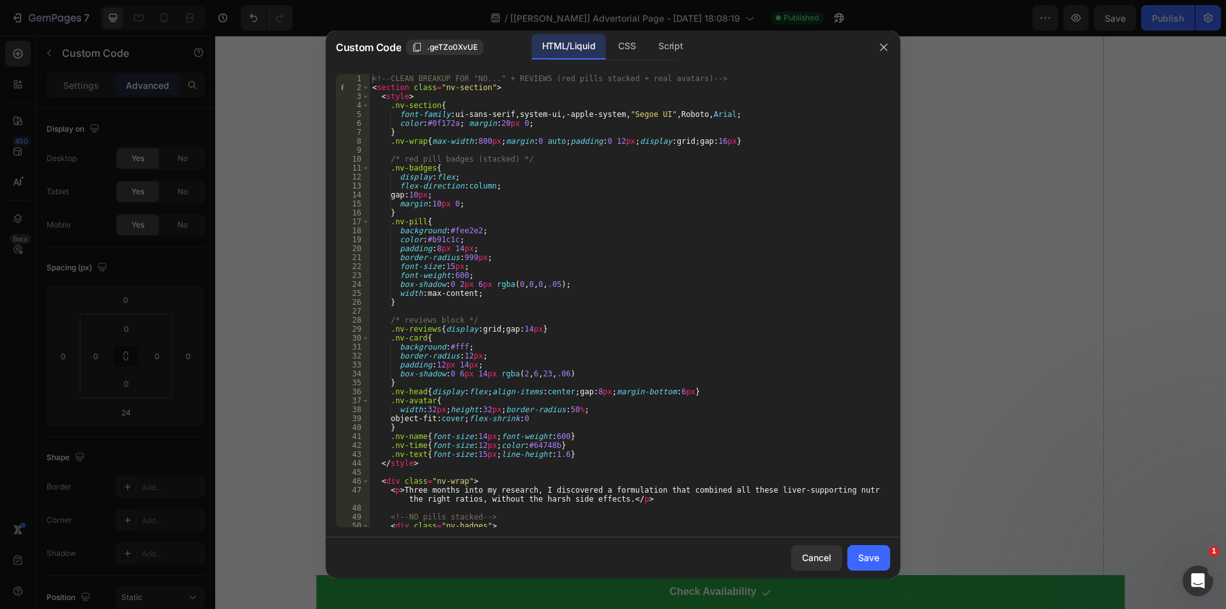
drag, startPoint x: 1031, startPoint y: 249, endPoint x: 753, endPoint y: 237, distance: 278.1
click at [1031, 249] on div at bounding box center [613, 304] width 1226 height 609
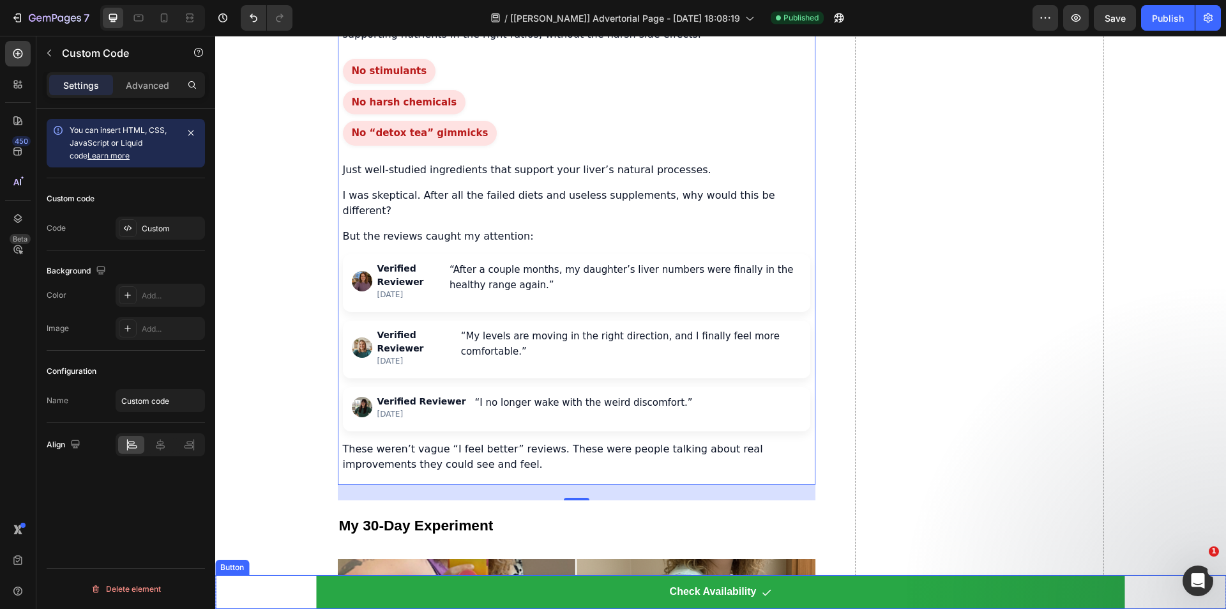
click at [268, 591] on div "Check Availability Button" at bounding box center [720, 592] width 1011 height 34
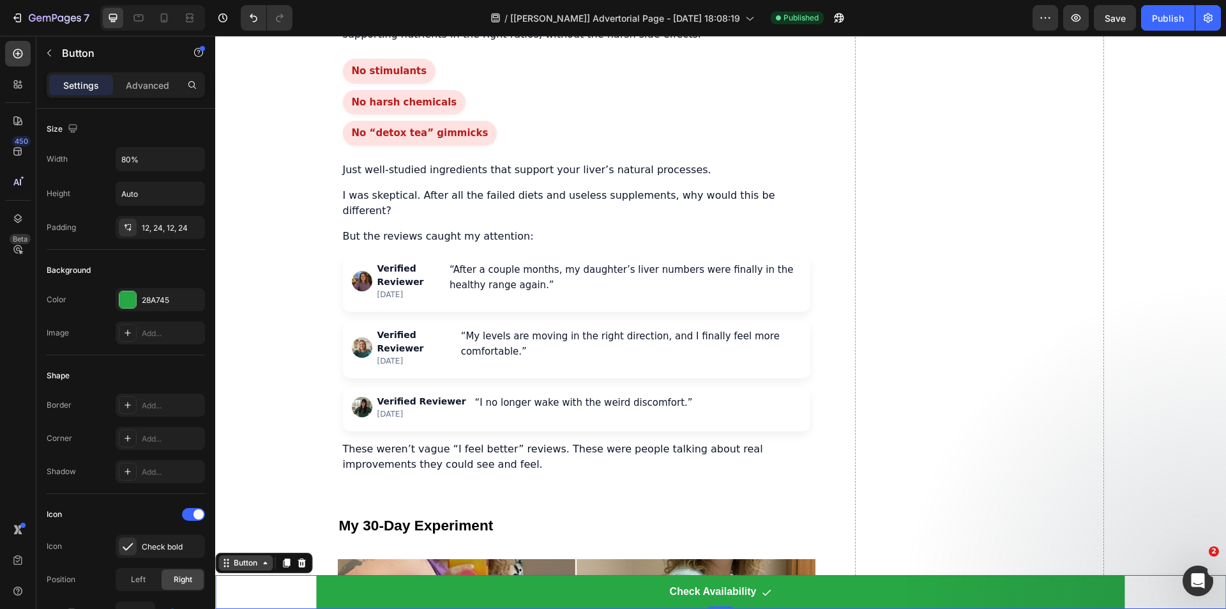
click at [235, 570] on div "Button" at bounding box center [245, 562] width 54 height 15
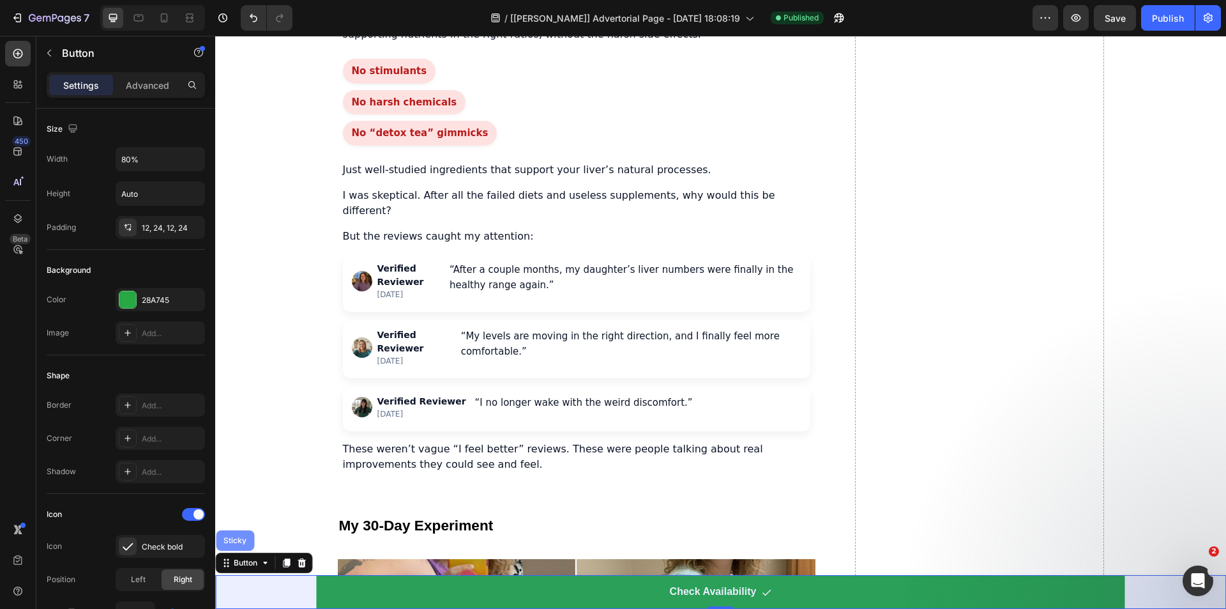
click at [239, 543] on div "Sticky" at bounding box center [235, 540] width 28 height 8
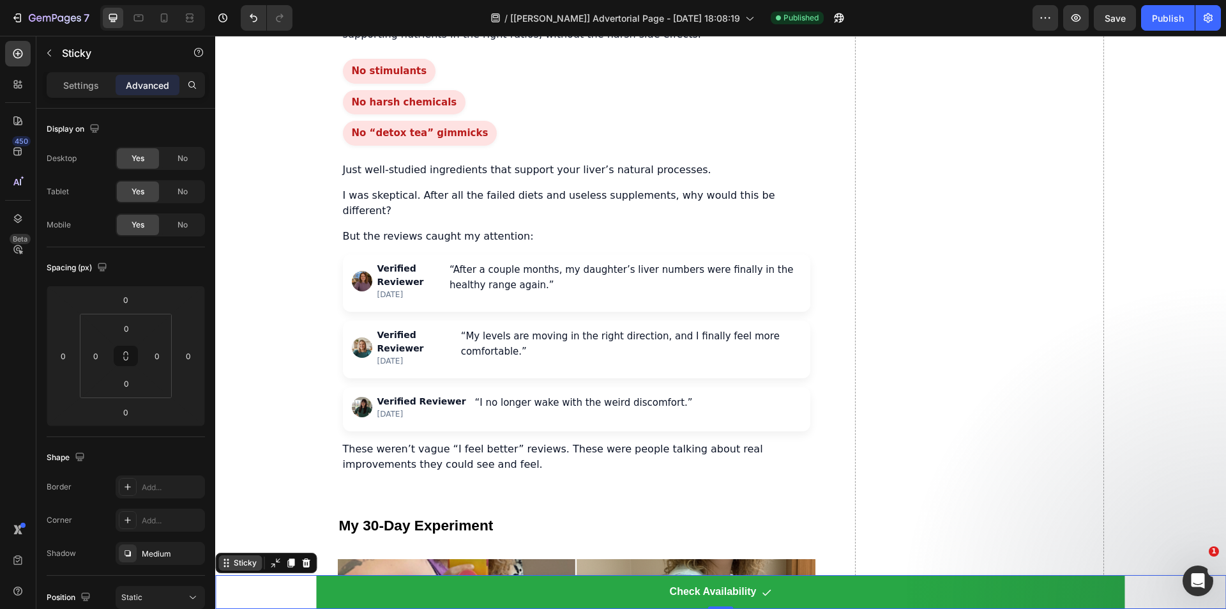
click at [232, 556] on div "Sticky" at bounding box center [239, 562] width 43 height 15
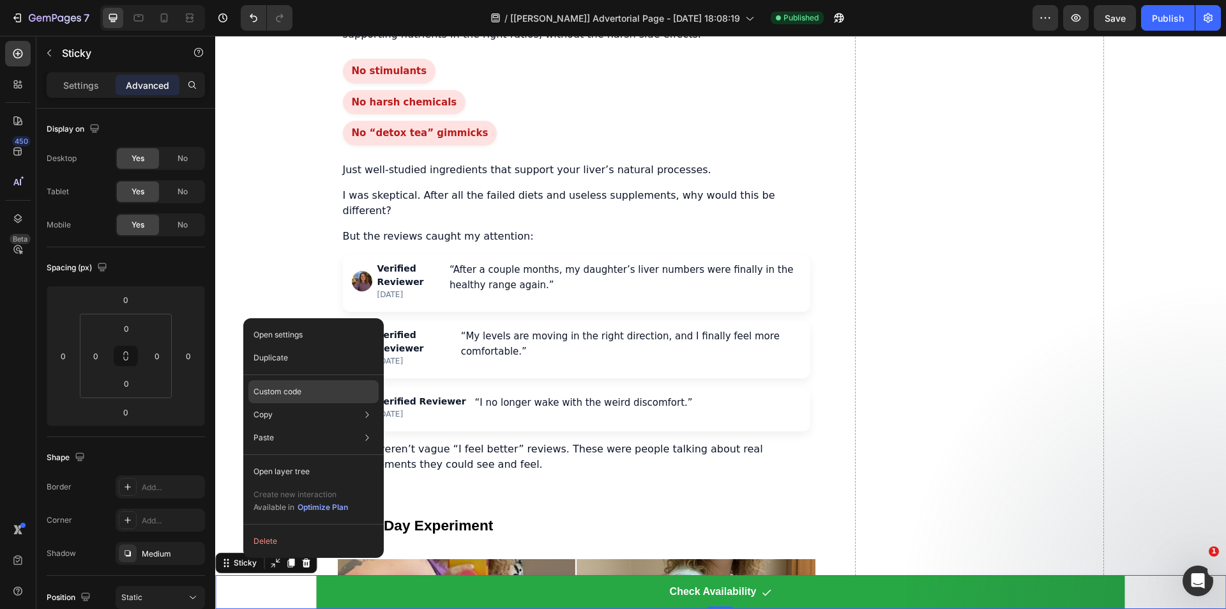
click at [293, 393] on p "Custom code" at bounding box center [278, 391] width 48 height 11
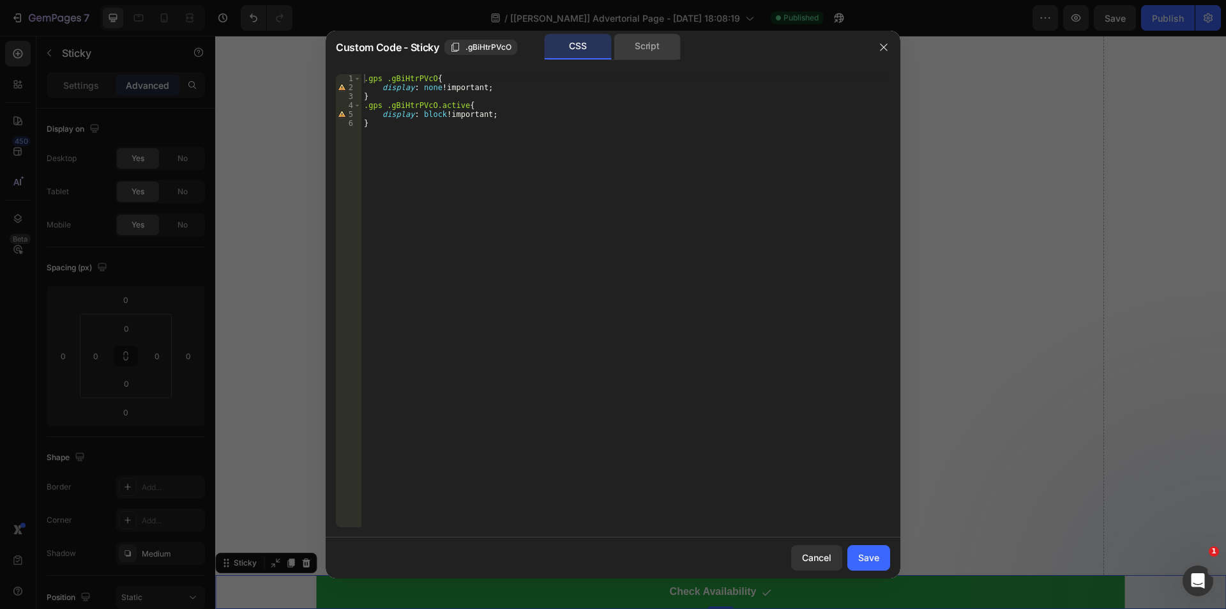
click at [660, 45] on div "Script" at bounding box center [647, 47] width 67 height 26
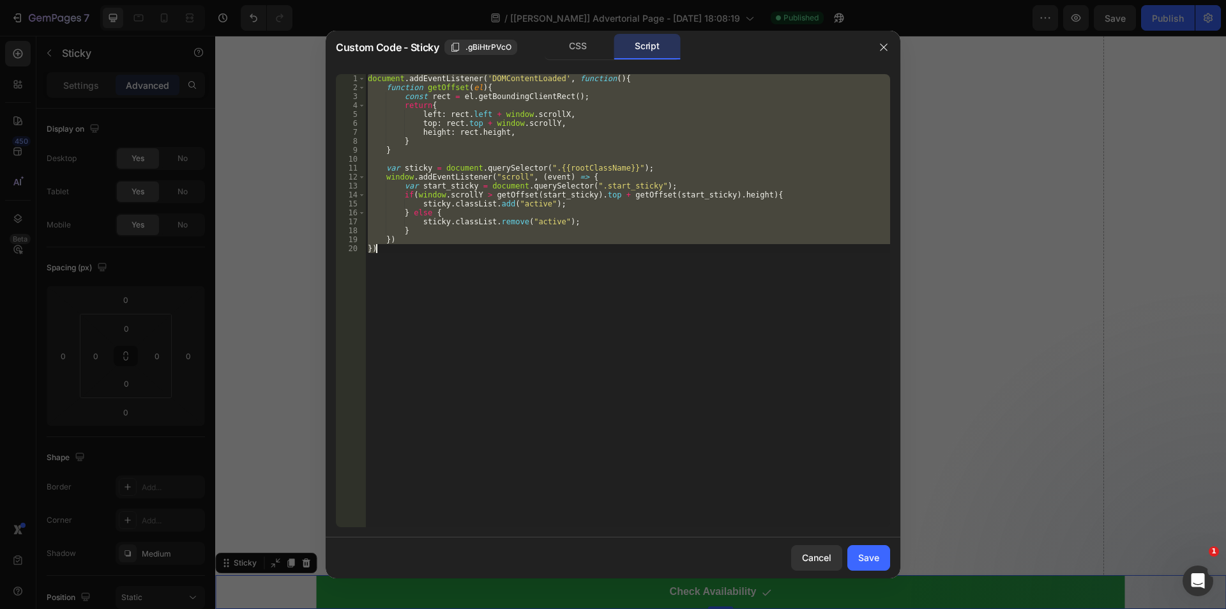
click at [538, 344] on div "document . addEventListener ( 'DOMContentLoaded' , function ( ) { function getO…" at bounding box center [627, 300] width 525 height 453
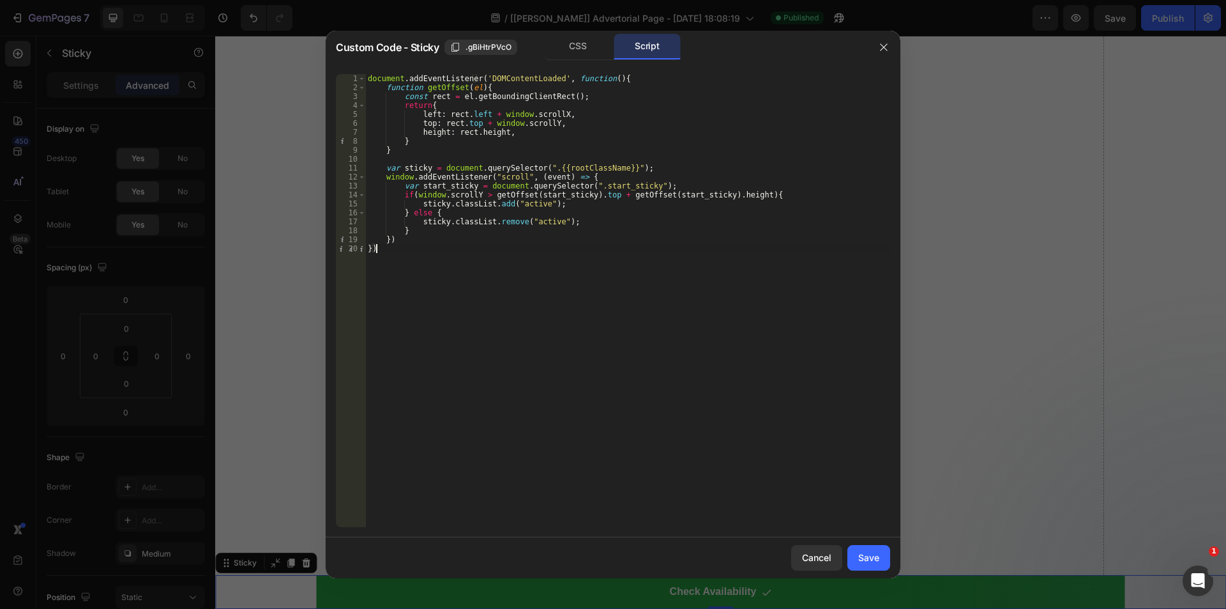
type textarea "}) })"
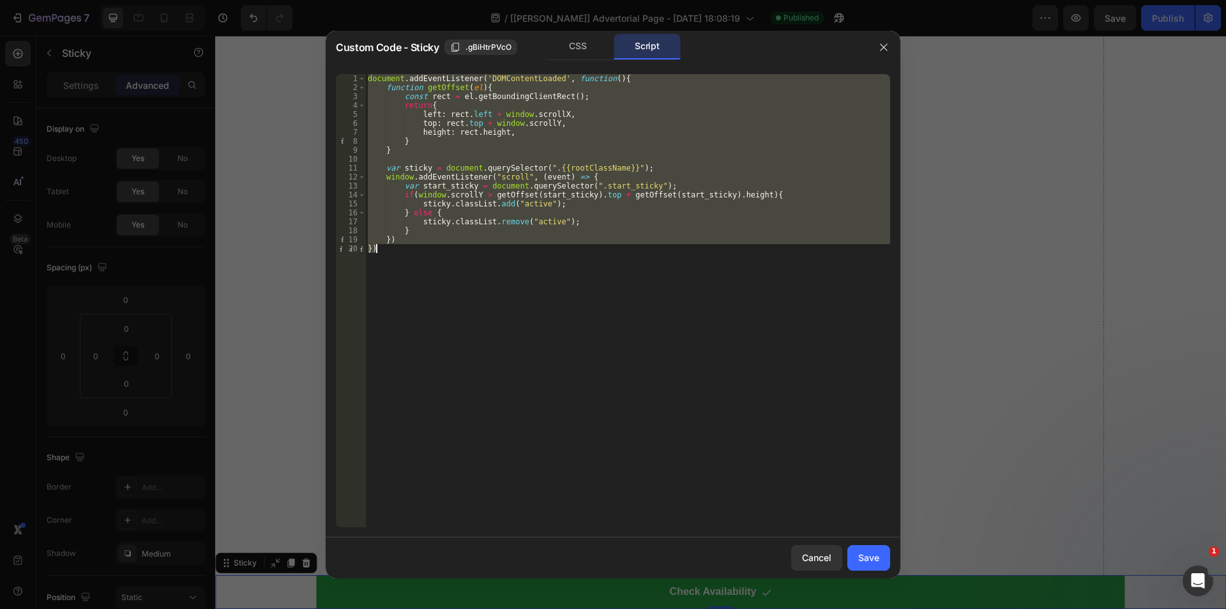
paste textarea
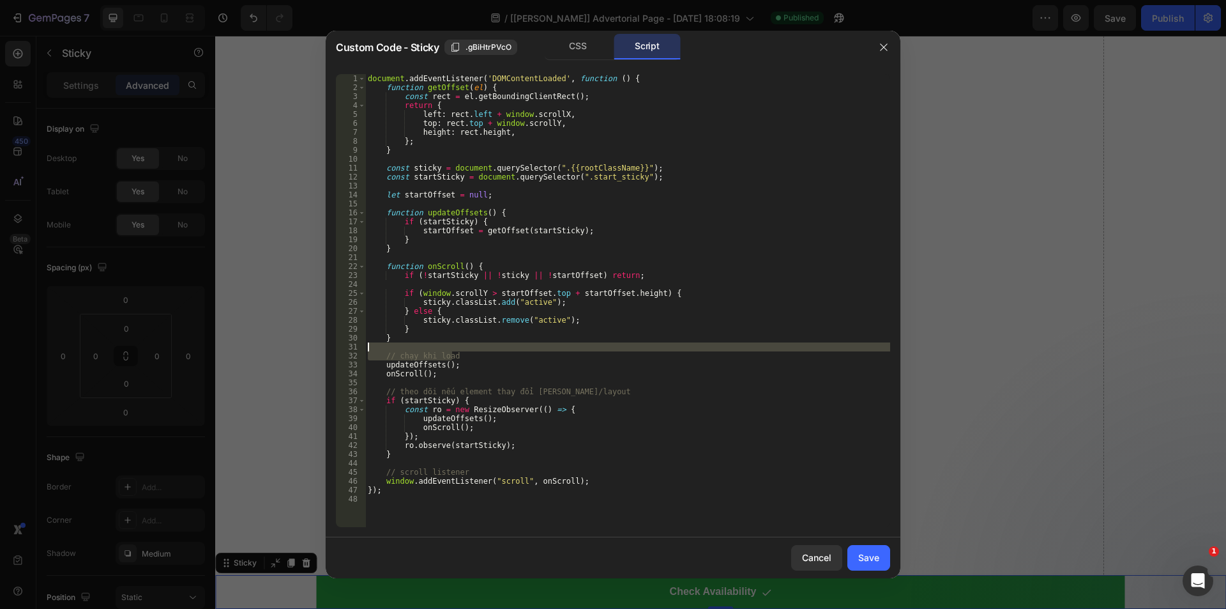
drag, startPoint x: 470, startPoint y: 354, endPoint x: 473, endPoint y: 347, distance: 8.1
click at [473, 347] on div "document . addEventListener ( 'DOMContentLoaded' , function ( ) { function getO…" at bounding box center [627, 309] width 525 height 471
type textarea "// chạy khi load"
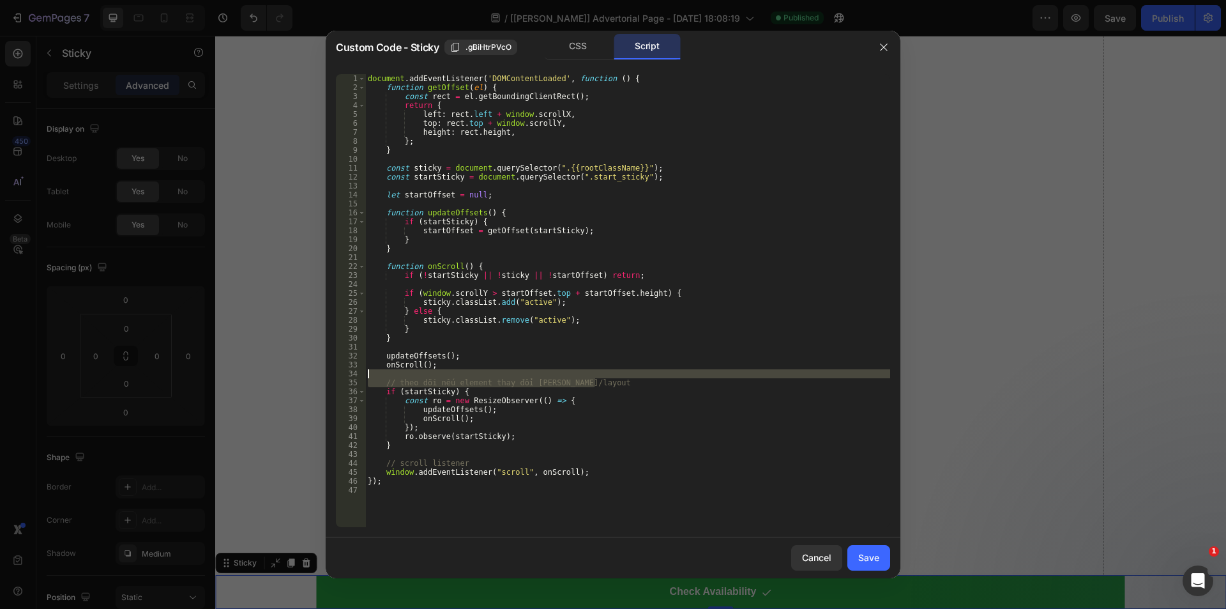
drag, startPoint x: 612, startPoint y: 380, endPoint x: 616, endPoint y: 372, distance: 8.6
click at [616, 372] on div "document . addEventListener ( 'DOMContentLoaded' , function ( ) { function getO…" at bounding box center [627, 309] width 525 height 471
type textarea "// theo dõi nếu element thay đổi [PERSON_NAME]/layout"
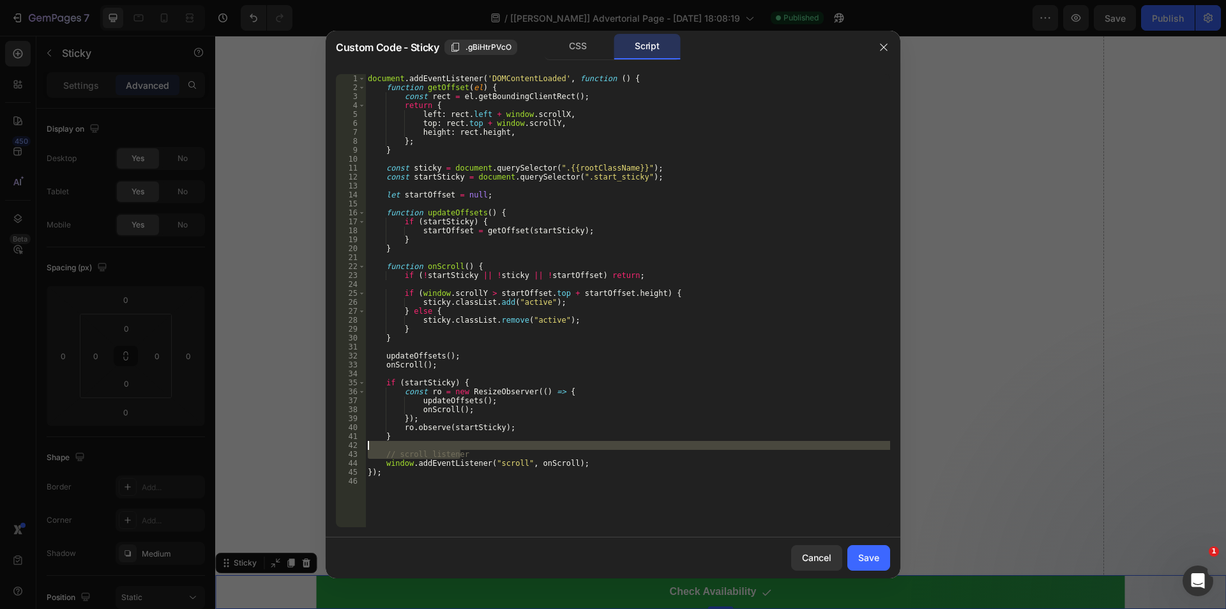
drag, startPoint x: 467, startPoint y: 452, endPoint x: 469, endPoint y: 444, distance: 7.9
click at [469, 444] on div "document . addEventListener ( 'DOMContentLoaded' , function ( ) { function getO…" at bounding box center [627, 309] width 525 height 471
type textarea "// scroll listener"
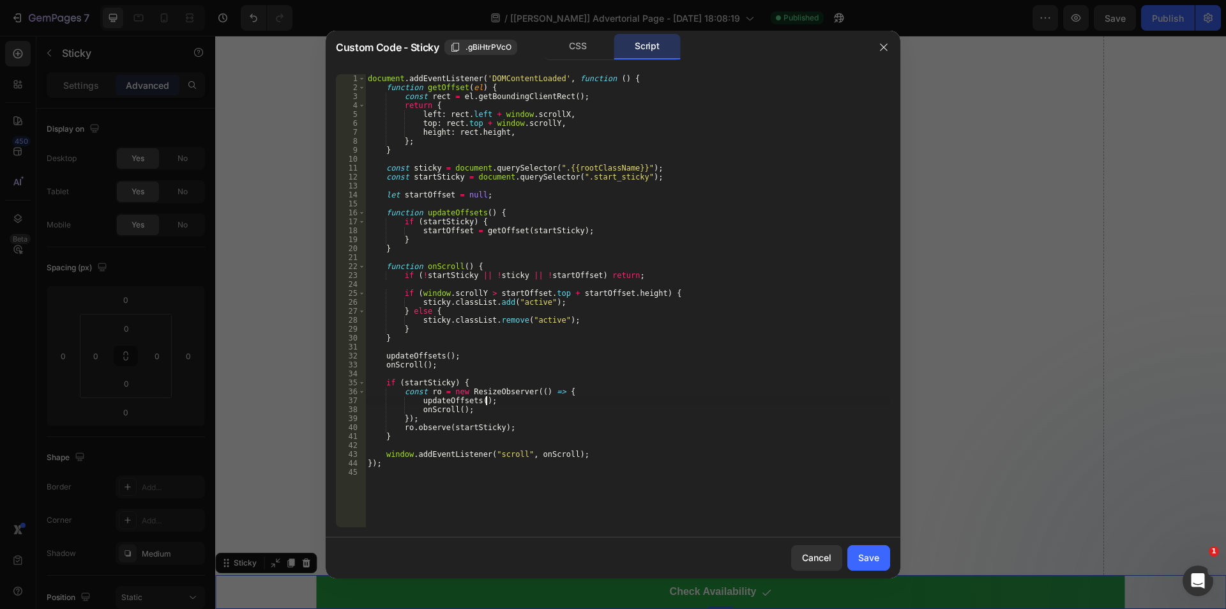
click at [611, 402] on div "document . addEventListener ( 'DOMContentLoaded' , function ( ) { function getO…" at bounding box center [627, 309] width 525 height 471
drag, startPoint x: 558, startPoint y: 296, endPoint x: 641, endPoint y: 295, distance: 83.0
click at [641, 295] on div "document . addEventListener ( 'DOMContentLoaded' , function ( ) { function getO…" at bounding box center [627, 309] width 525 height 471
click at [642, 294] on div "document . addEventListener ( 'DOMContentLoaded' , function ( ) { function getO…" at bounding box center [627, 300] width 525 height 453
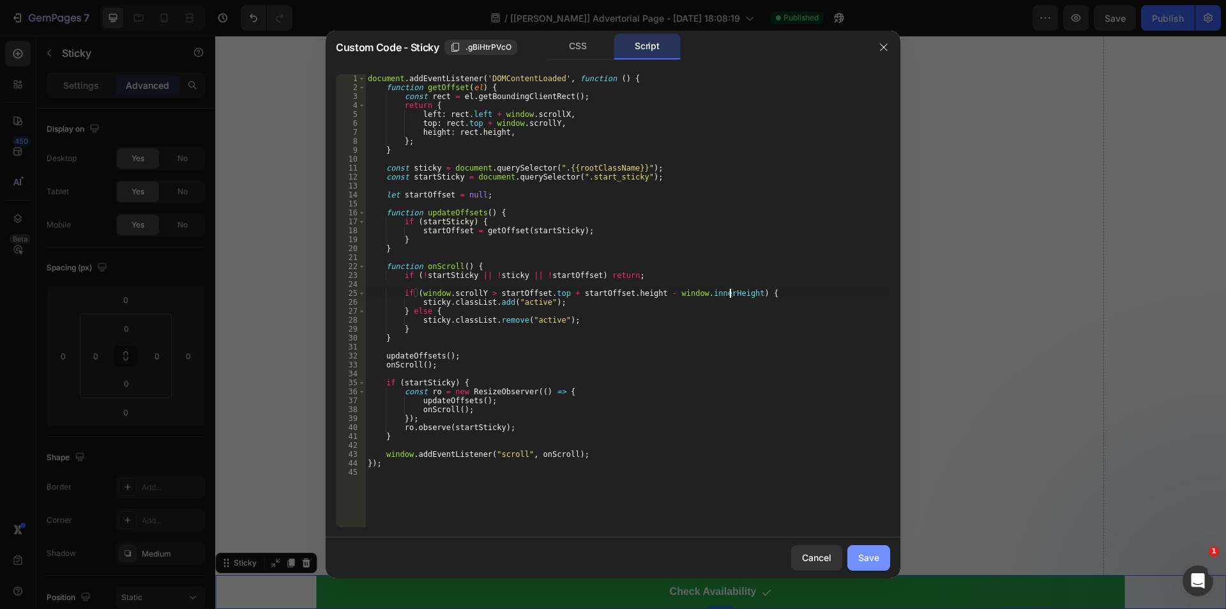
type textarea "if (window.scrollY > [DOMAIN_NAME] + startOffset.height - window.innerHeight) {"
click at [869, 556] on div "Save" at bounding box center [868, 557] width 21 height 13
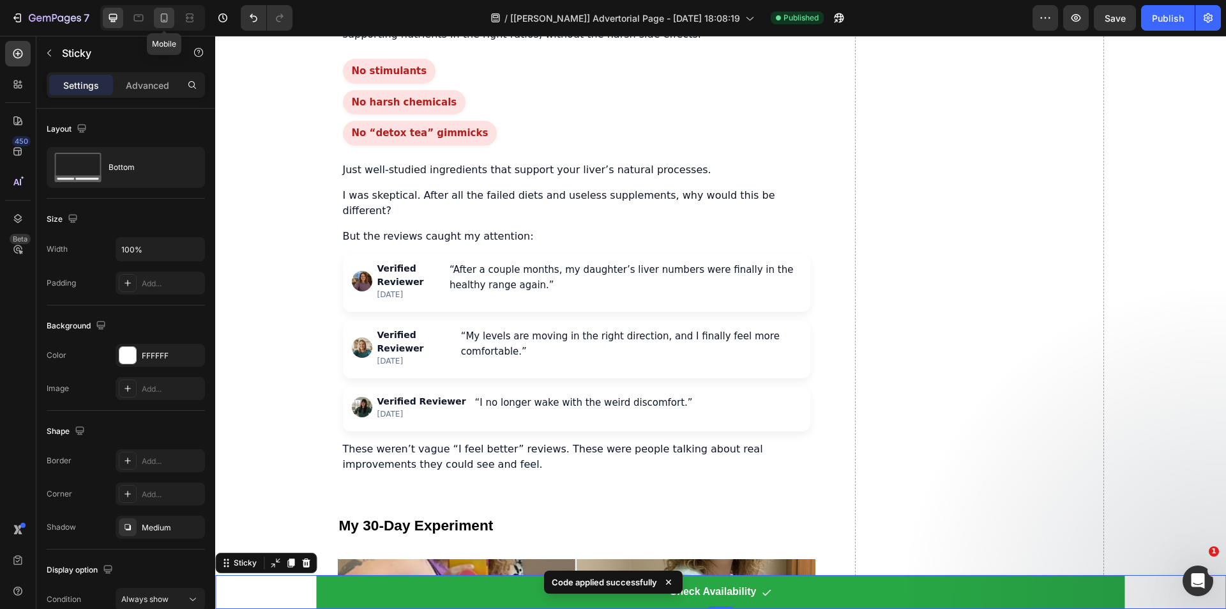
click at [160, 17] on icon at bounding box center [164, 17] width 13 height 13
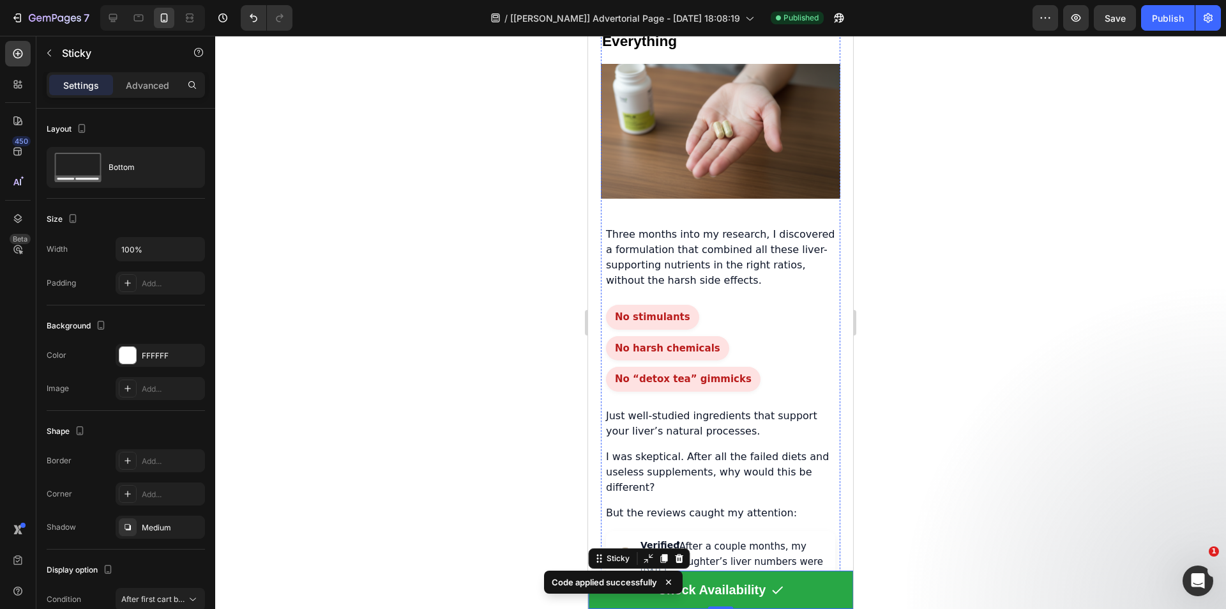
scroll to position [2848, 0]
click at [723, 305] on div "No stimulants No harsh chemicals No “detox tea” gimmicks" at bounding box center [720, 348] width 229 height 87
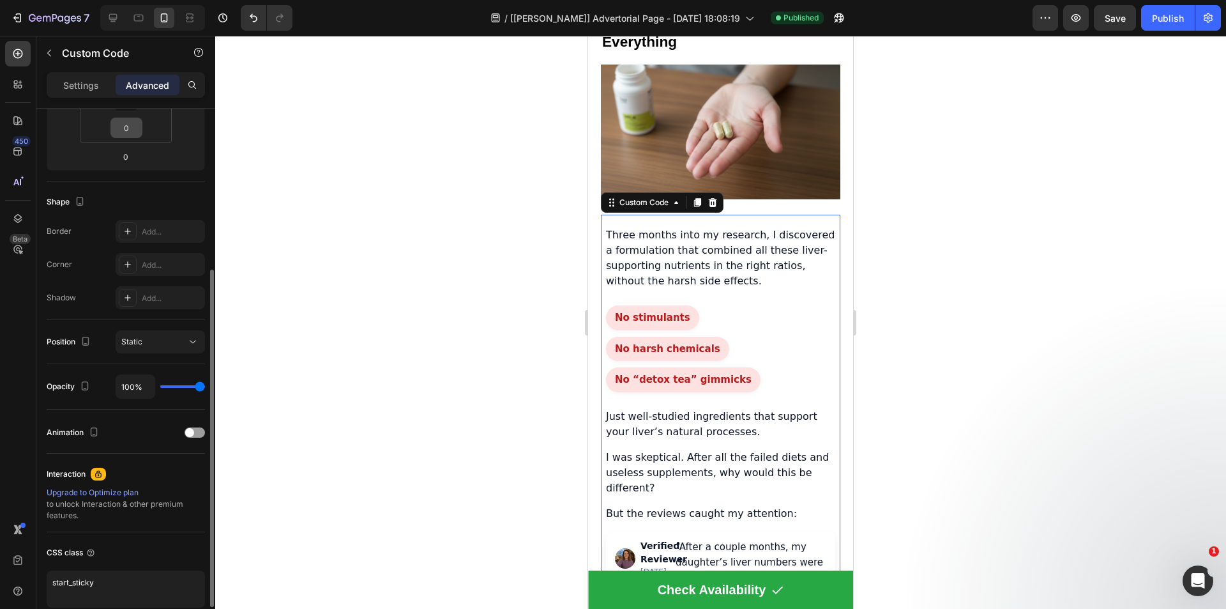
scroll to position [315, 0]
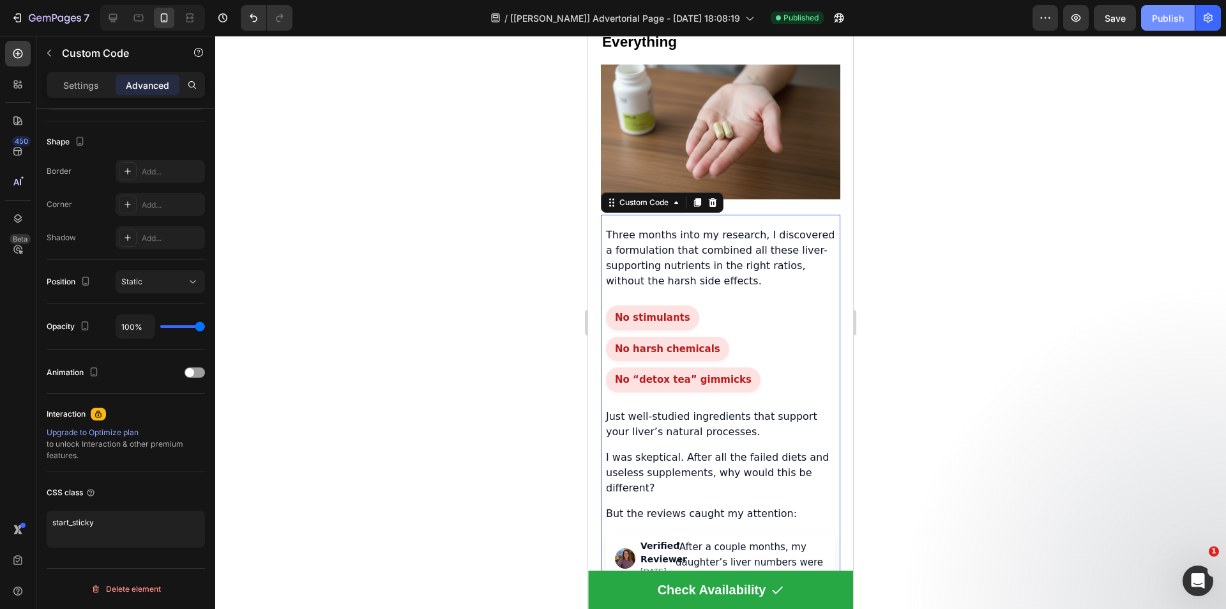
click at [1174, 16] on div "Publish" at bounding box center [1168, 17] width 32 height 13
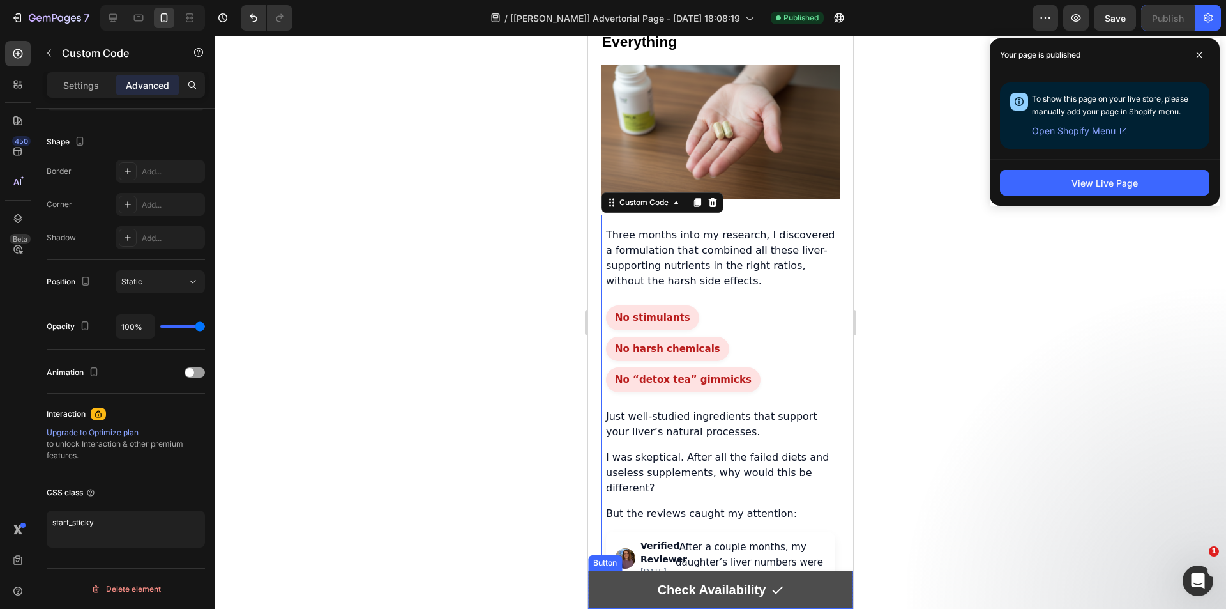
click at [607, 577] on link "Check Availability" at bounding box center [720, 589] width 265 height 38
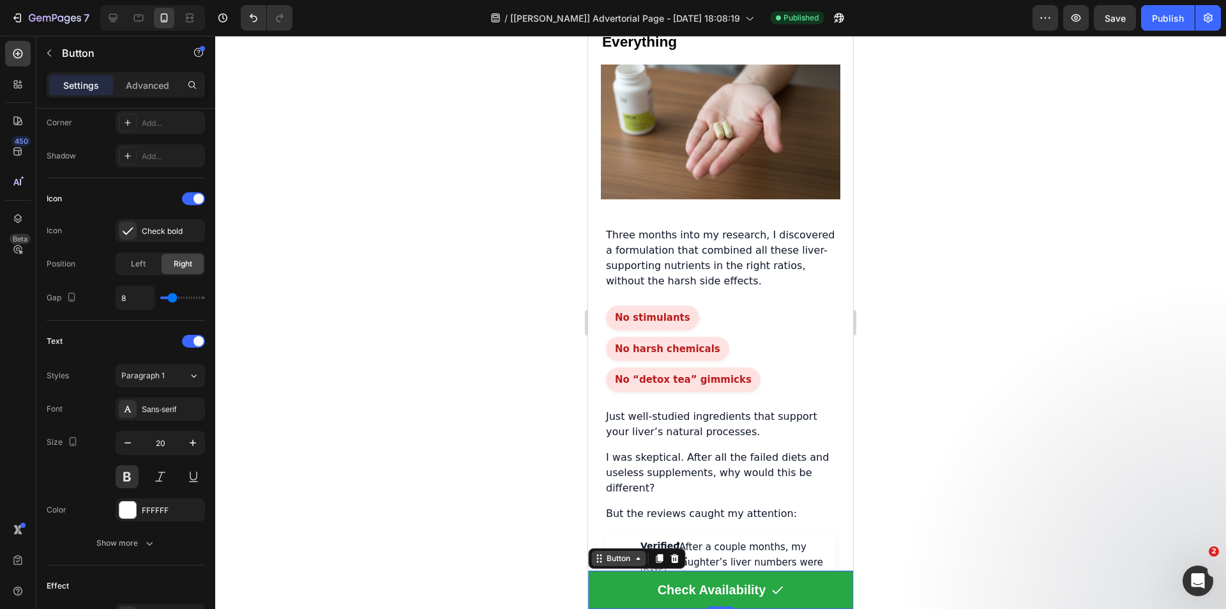
scroll to position [0, 0]
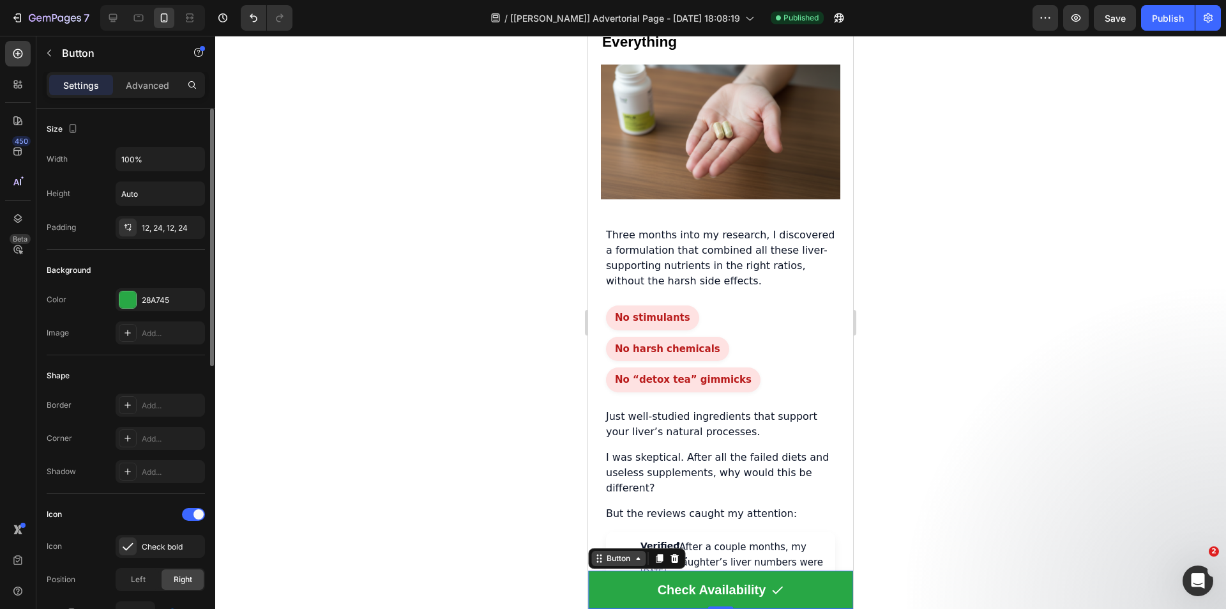
click at [610, 563] on div "Button" at bounding box center [618, 557] width 29 height 11
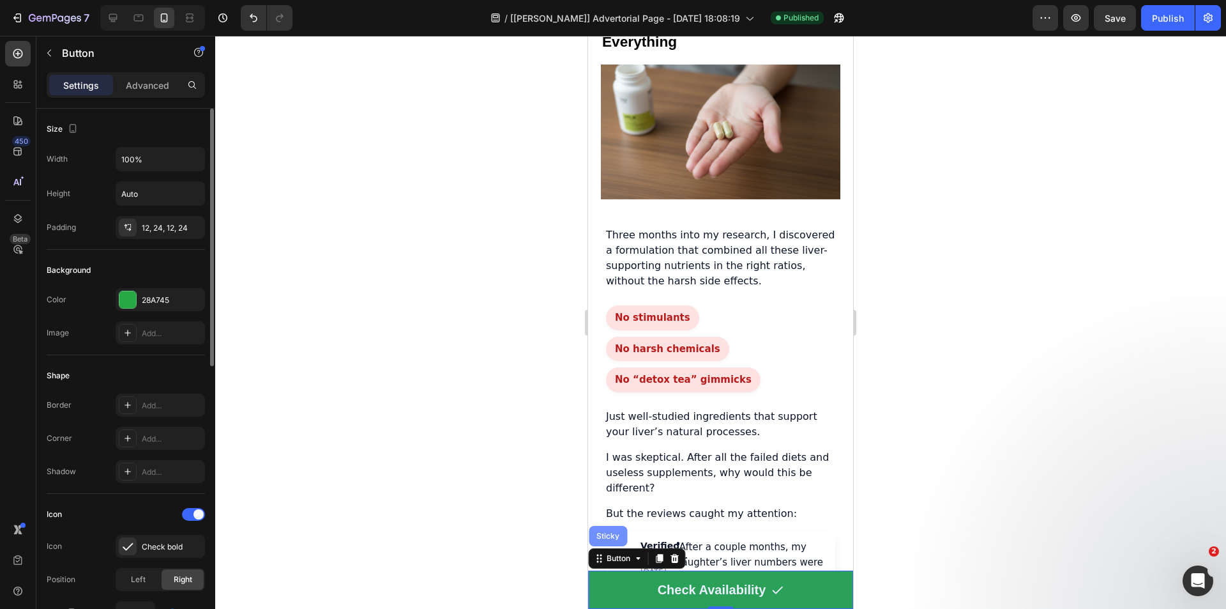
click at [610, 534] on div "Sticky" at bounding box center [608, 536] width 28 height 8
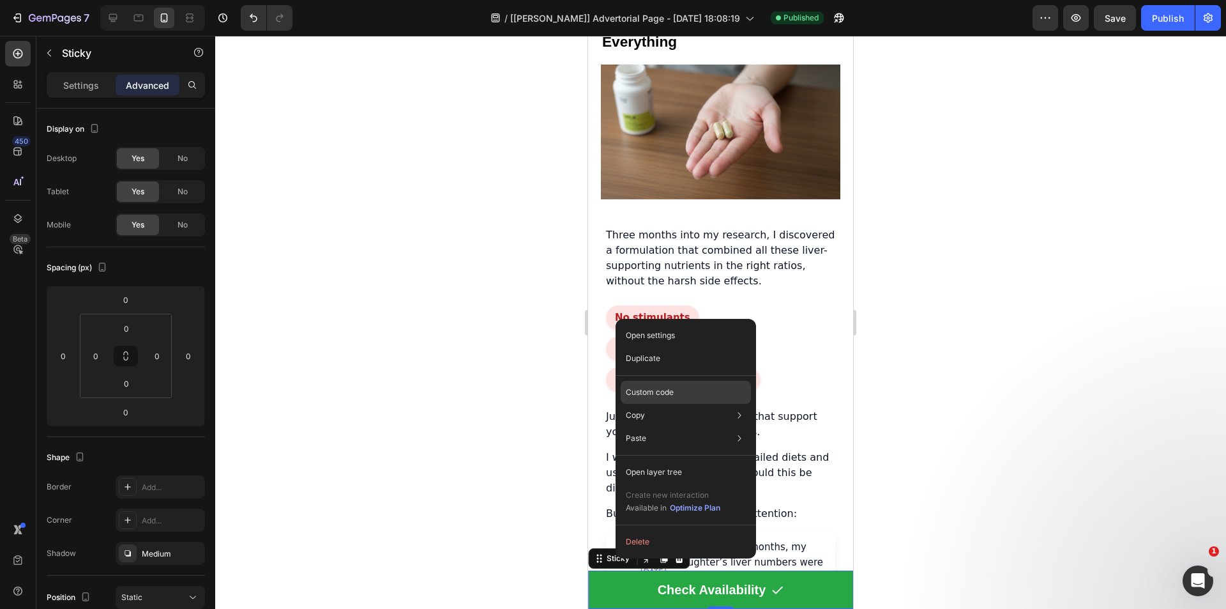
click at [658, 397] on p "Custom code" at bounding box center [650, 391] width 48 height 11
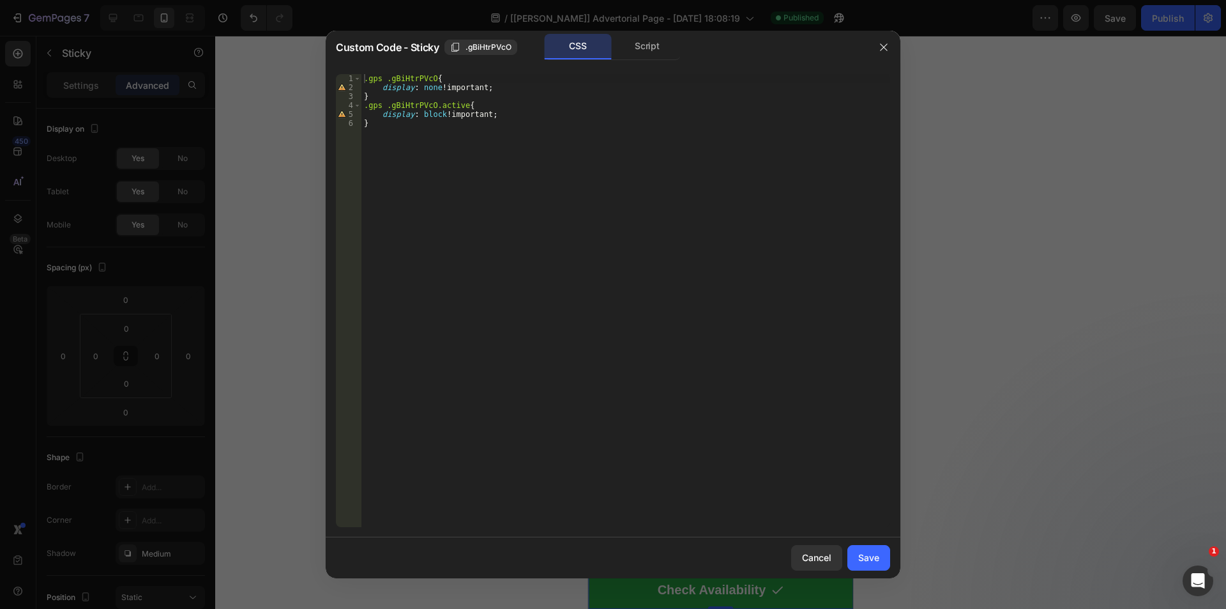
click at [630, 45] on div "Script" at bounding box center [647, 47] width 67 height 26
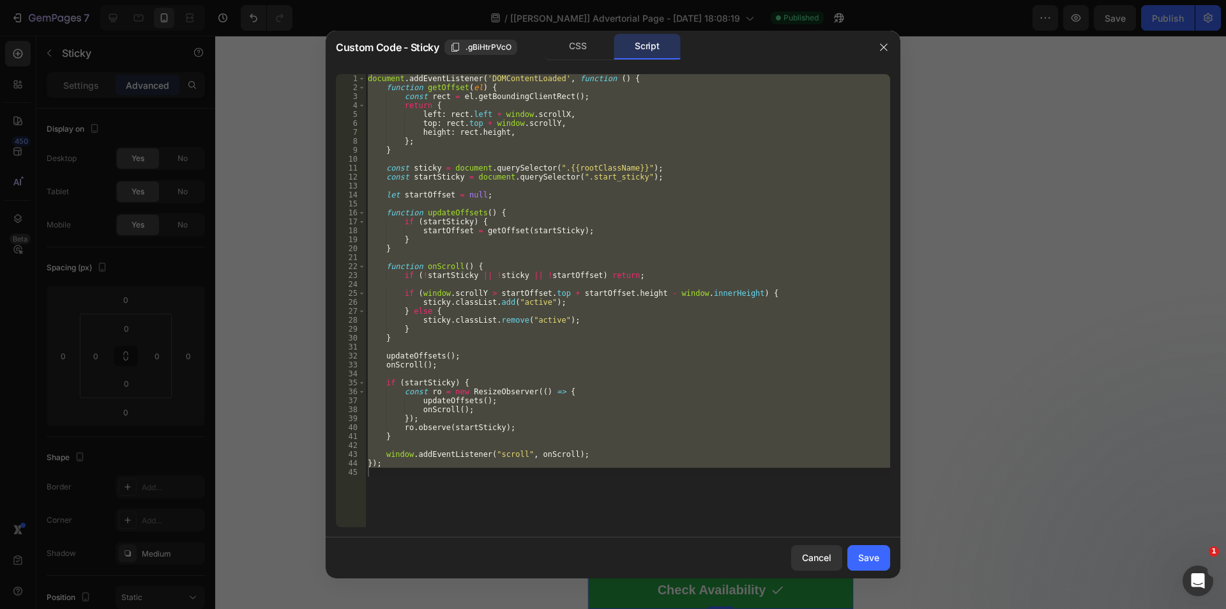
click at [647, 301] on div "document . addEventListener ( 'DOMContentLoaded' , function ( ) { function getO…" at bounding box center [627, 300] width 525 height 453
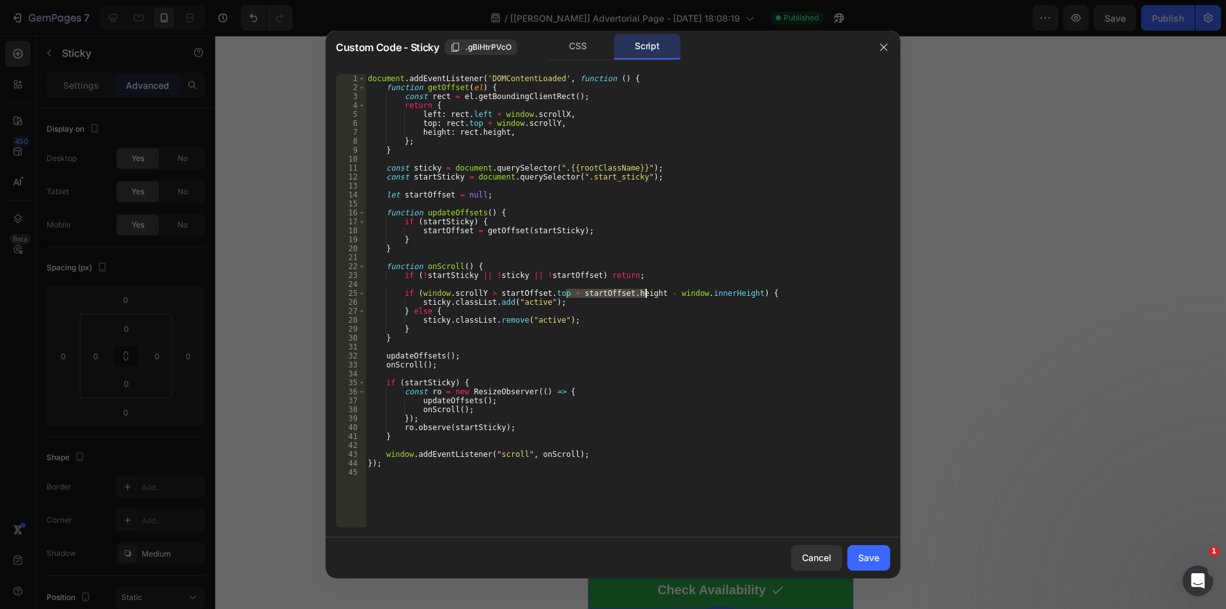
drag, startPoint x: 566, startPoint y: 296, endPoint x: 645, endPoint y: 292, distance: 78.6
click at [645, 292] on div "document . addEventListener ( 'DOMContentLoaded' , function ( ) { function getO…" at bounding box center [627, 309] width 525 height 471
click at [565, 293] on div "document . addEventListener ( 'DOMContentLoaded' , function ( ) { function getO…" at bounding box center [627, 300] width 525 height 453
drag, startPoint x: 558, startPoint y: 293, endPoint x: 641, endPoint y: 293, distance: 82.4
click at [641, 293] on div "document . addEventListener ( 'DOMContentLoaded' , function ( ) { function getO…" at bounding box center [627, 309] width 525 height 471
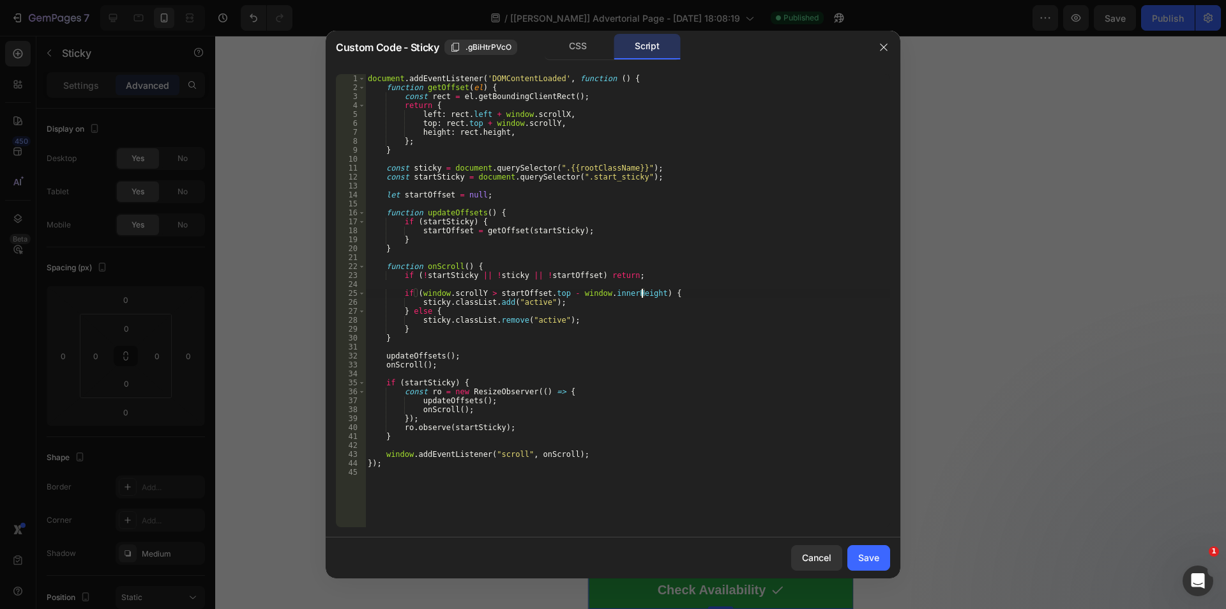
click at [642, 294] on div "document . addEventListener ( 'DOMContentLoaded' , function ( ) { function getO…" at bounding box center [627, 309] width 525 height 471
type textarea "if (window.scrollY > [DOMAIN_NAME] - window.innerHeight / 2) {"
click at [865, 559] on div "Save" at bounding box center [868, 557] width 21 height 13
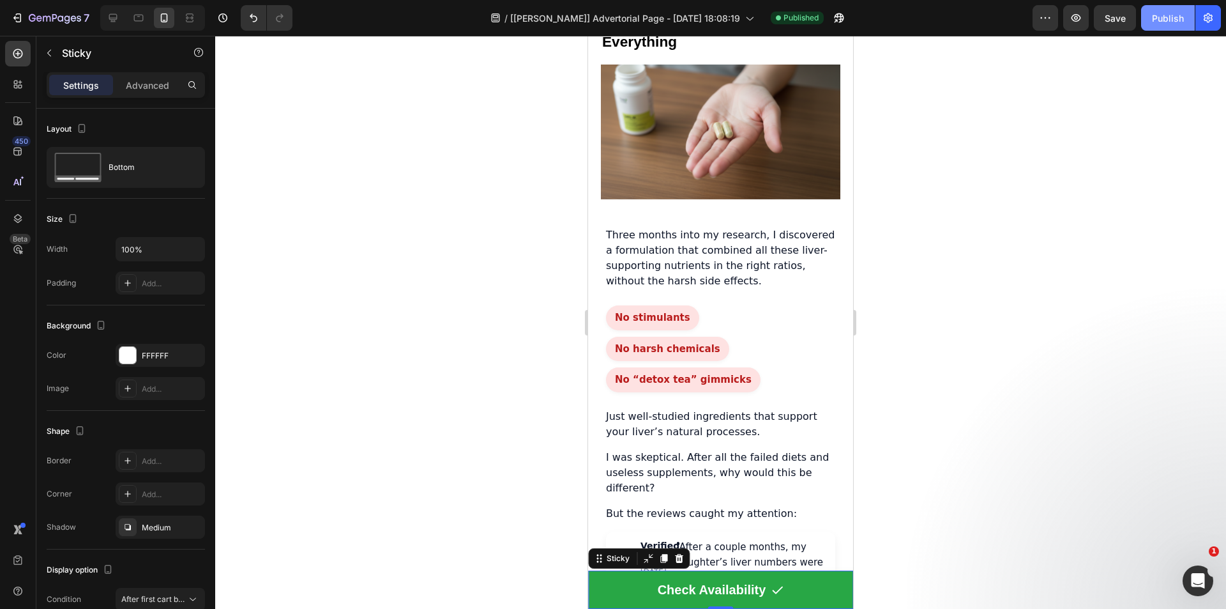
click at [1164, 10] on button "Publish" at bounding box center [1168, 18] width 54 height 26
click at [122, 13] on div at bounding box center [113, 18] width 20 height 20
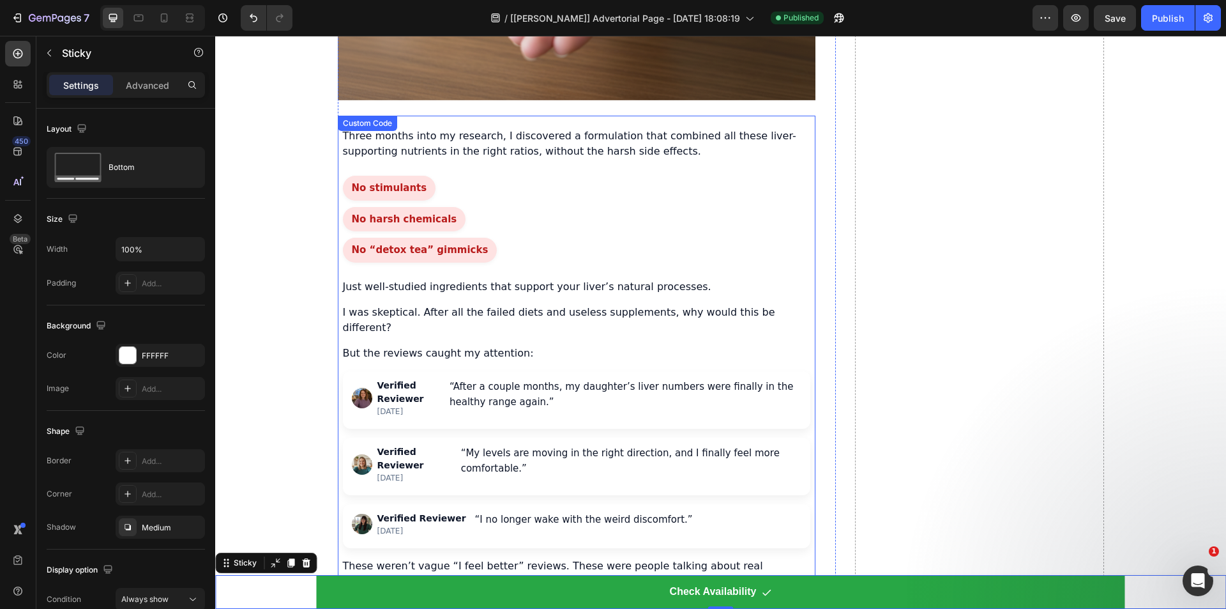
scroll to position [3087, 0]
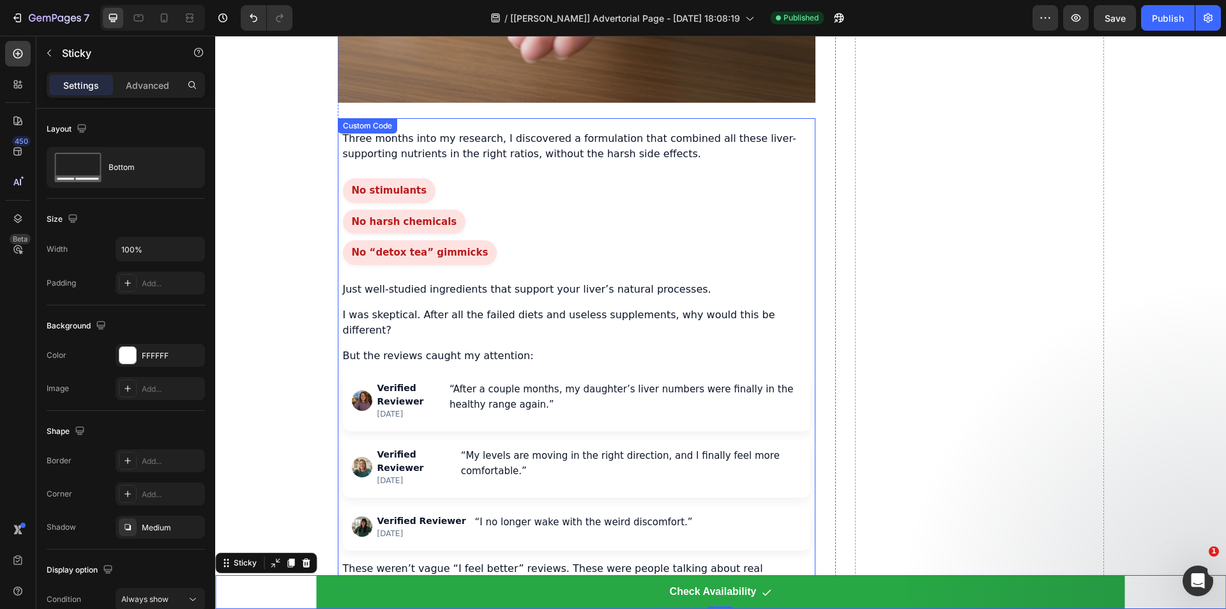
click at [541, 196] on div "No stimulants No harsh chemicals No “detox tea” gimmicks" at bounding box center [576, 221] width 467 height 87
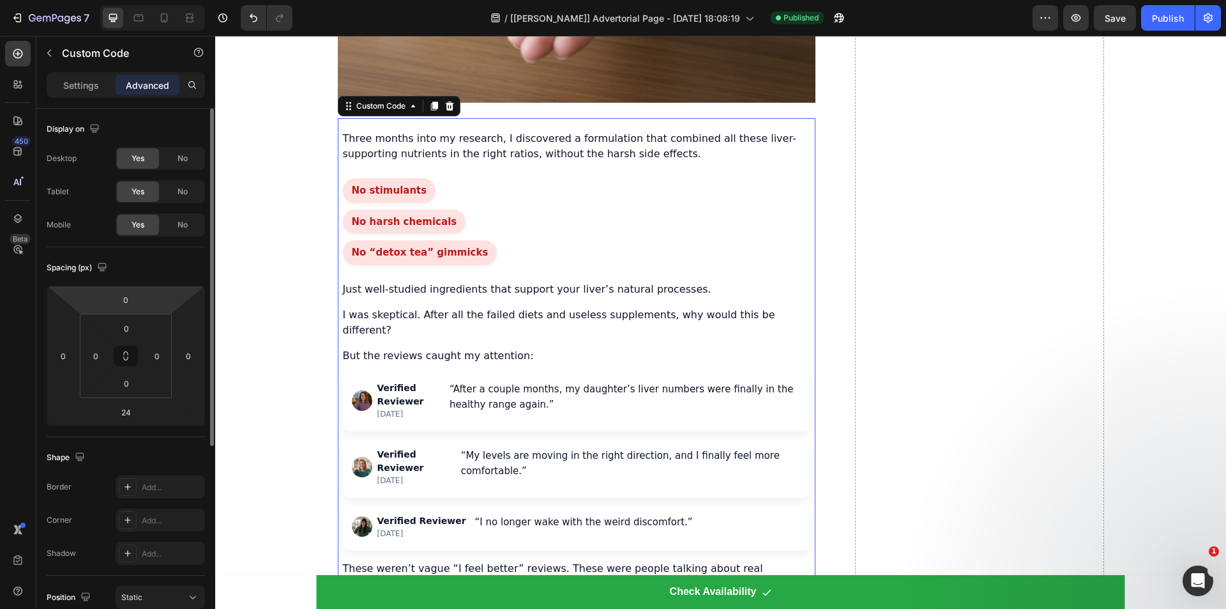
scroll to position [315, 0]
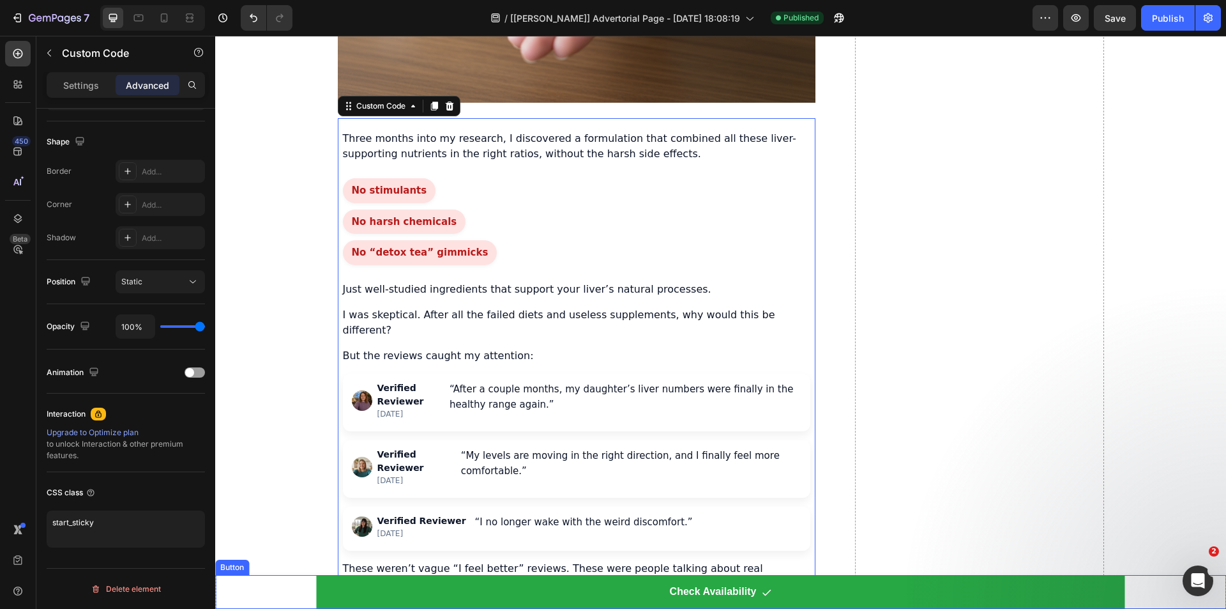
click at [266, 585] on div "Check Availability Button" at bounding box center [720, 592] width 1011 height 34
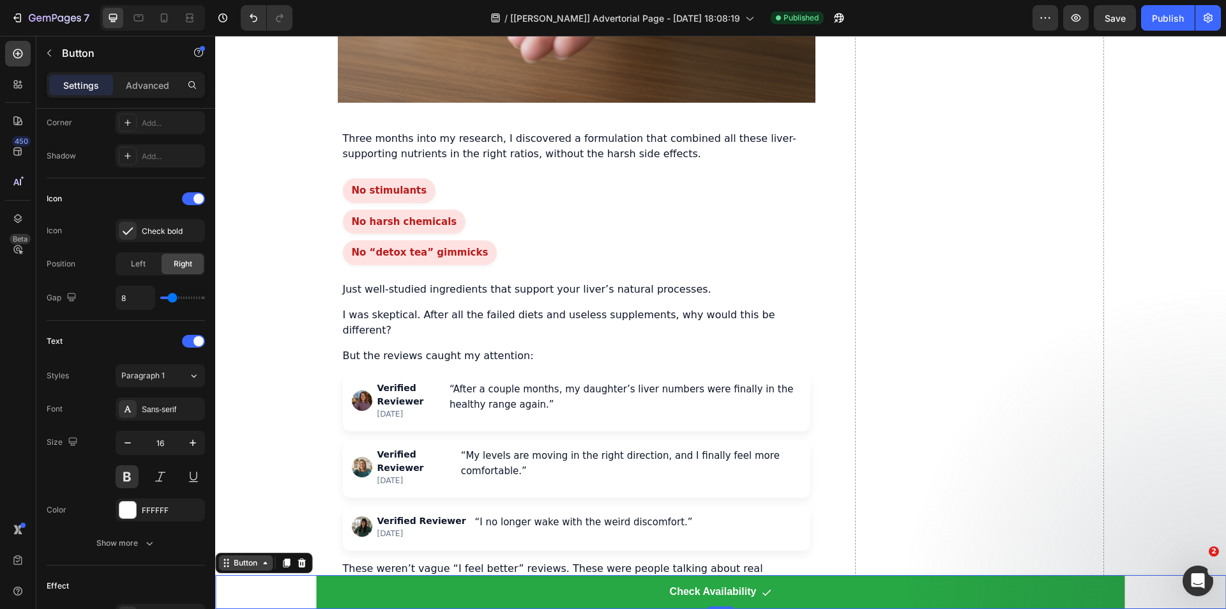
scroll to position [0, 0]
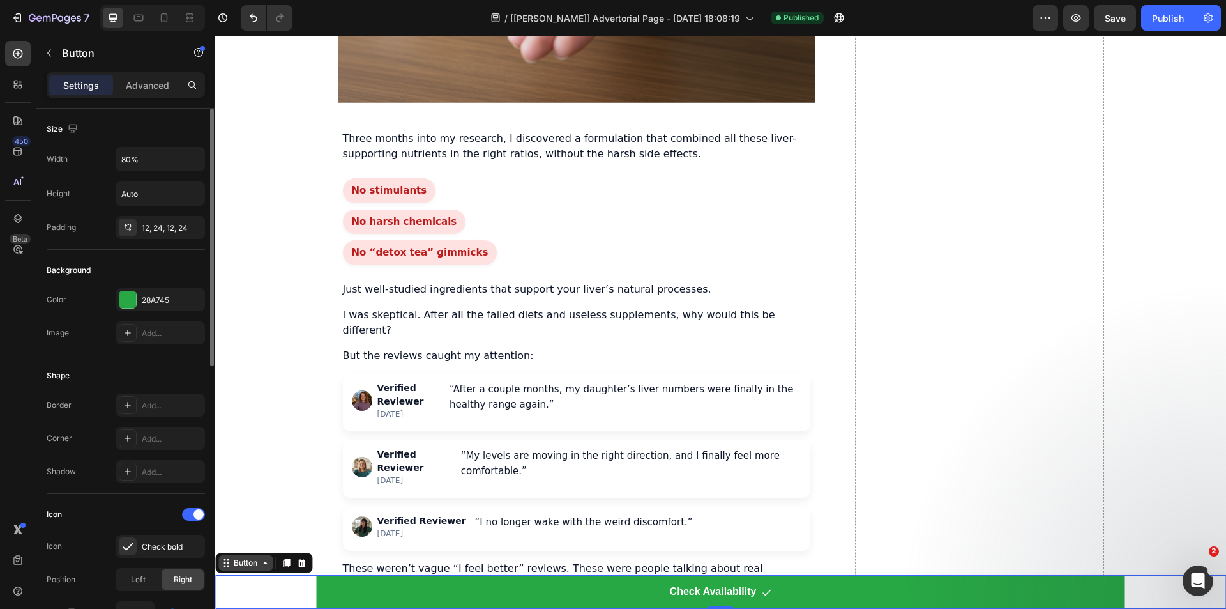
click at [245, 562] on div "Button" at bounding box center [245, 562] width 29 height 11
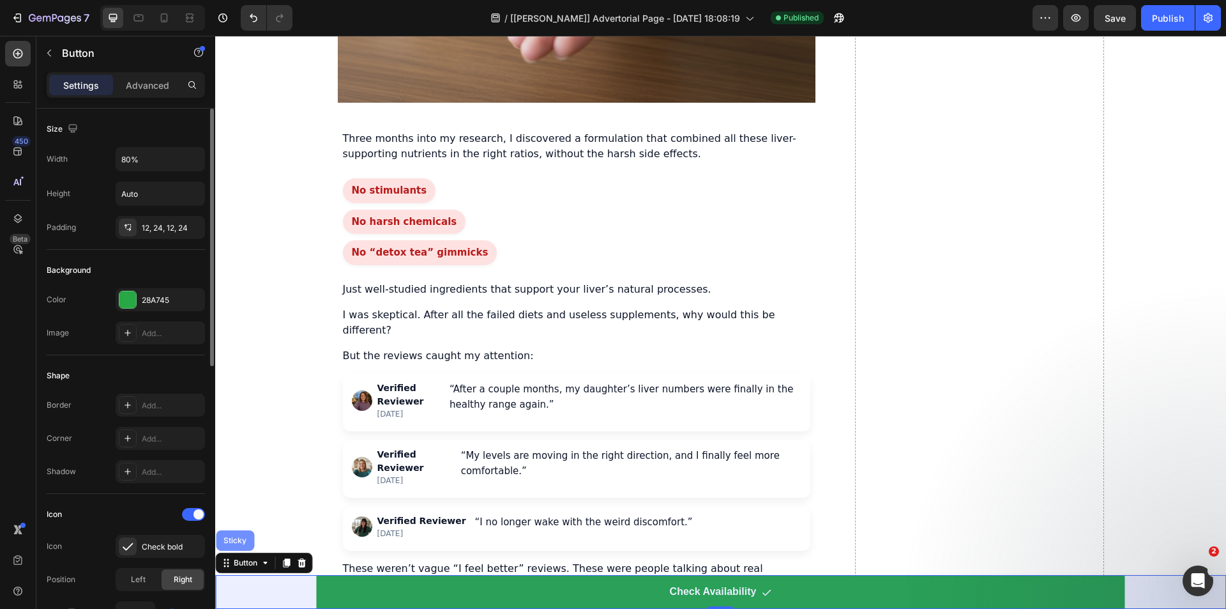
click at [245, 540] on div "Sticky" at bounding box center [235, 540] width 28 height 8
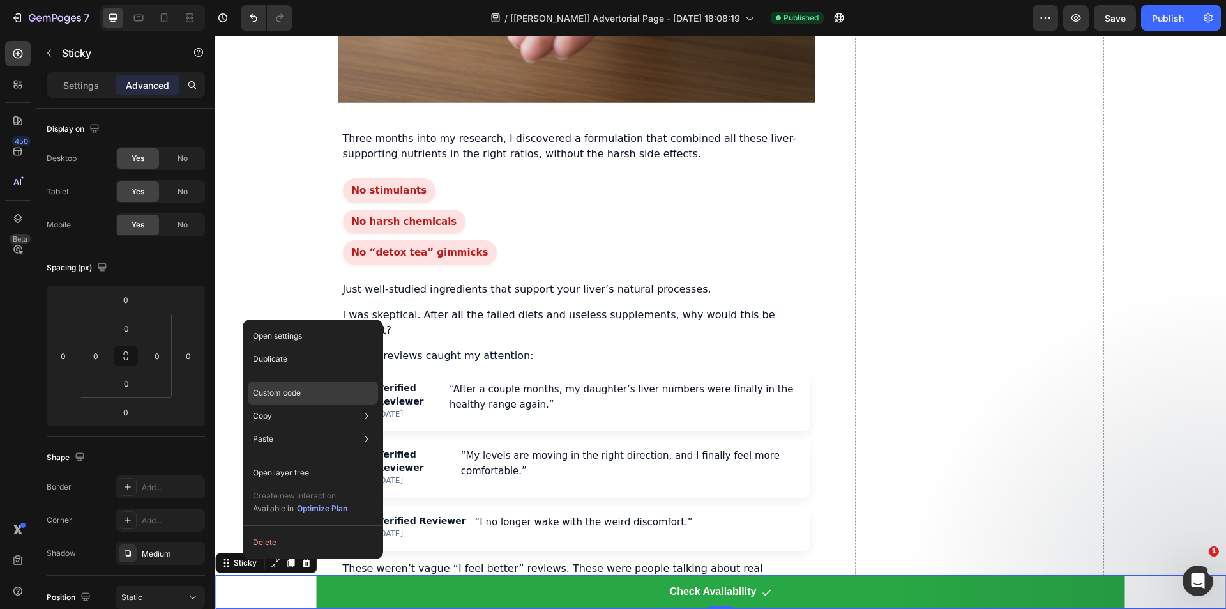
click at [310, 396] on div "Custom code" at bounding box center [313, 392] width 130 height 23
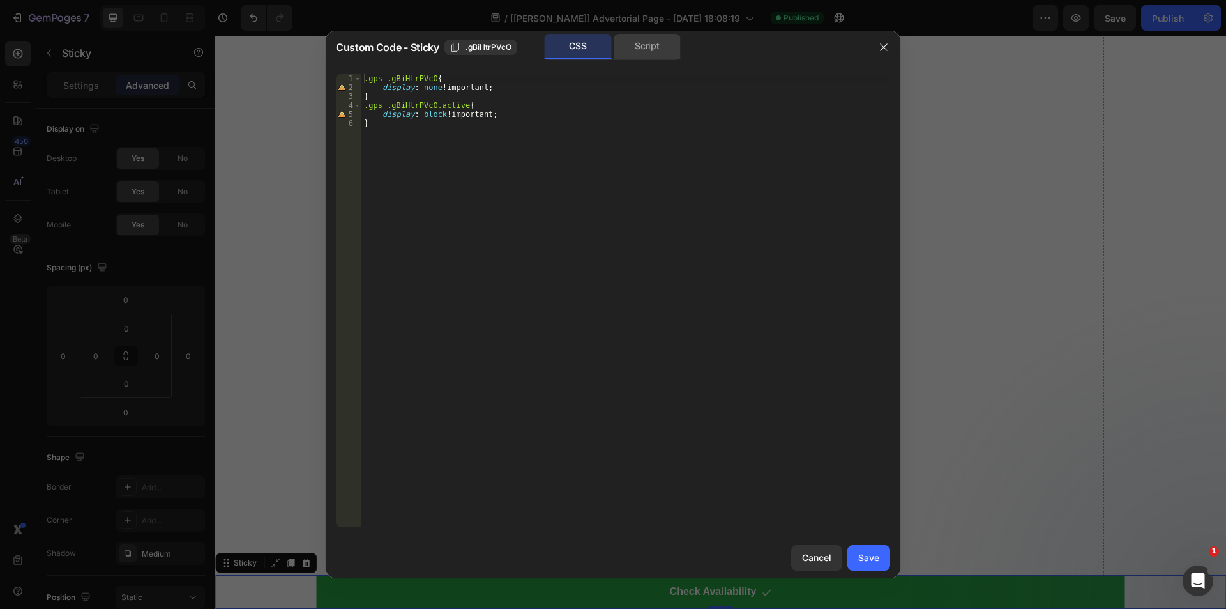
click at [657, 50] on div "Script" at bounding box center [647, 47] width 67 height 26
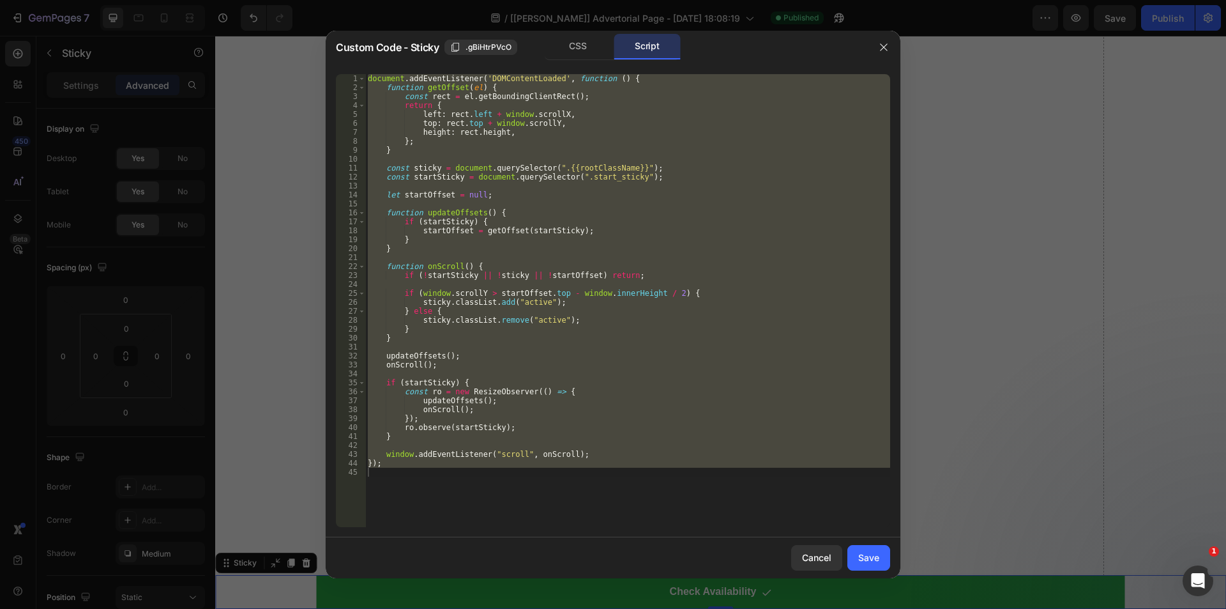
click at [583, 208] on div "document . addEventListener ( 'DOMContentLoaded' , function ( ) { function getO…" at bounding box center [627, 300] width 525 height 453
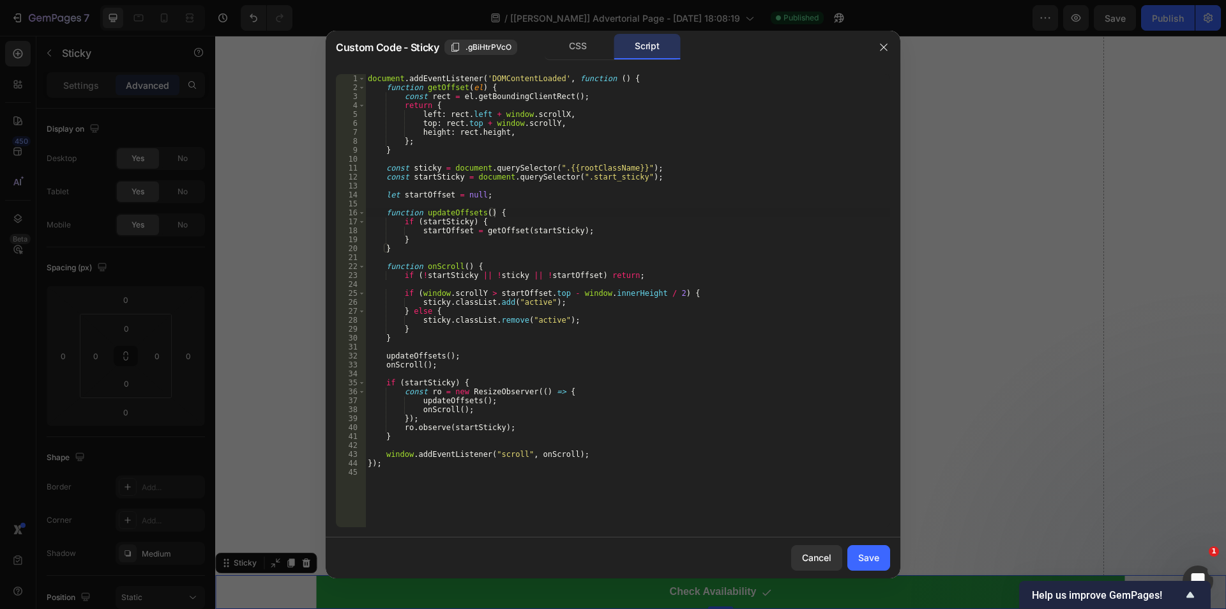
click at [738, 277] on div "document . addEventListener ( 'DOMContentLoaded' , function ( ) { function getO…" at bounding box center [627, 309] width 525 height 471
type textarea "});"
